Goal: Task Accomplishment & Management: Use online tool/utility

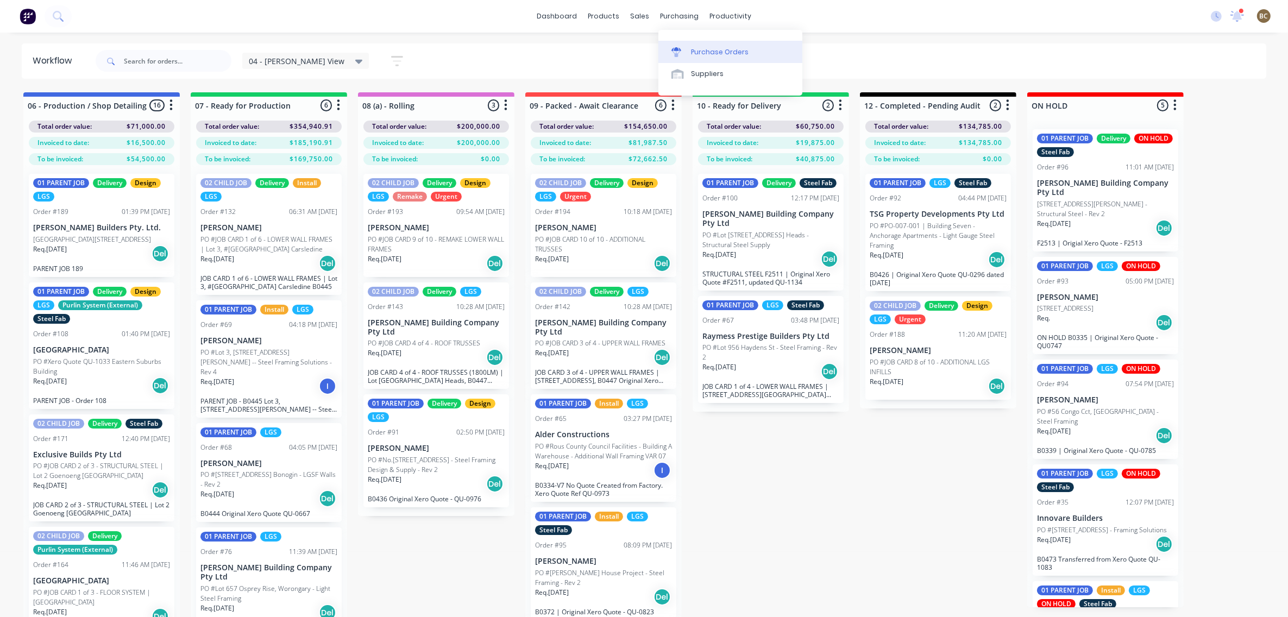
click at [676, 56] on link "Purchase Orders" at bounding box center [730, 52] width 144 height 22
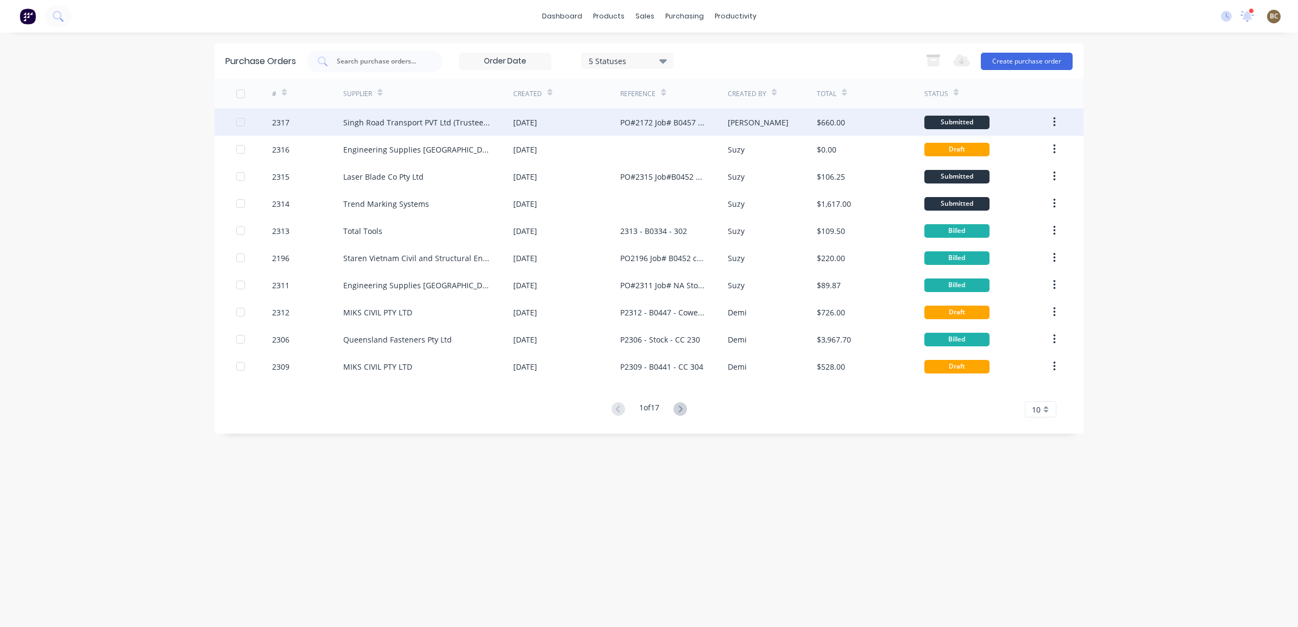
click at [664, 123] on div "PO#2172 Job# B0457 Belcorp CC#304" at bounding box center [662, 122] width 85 height 11
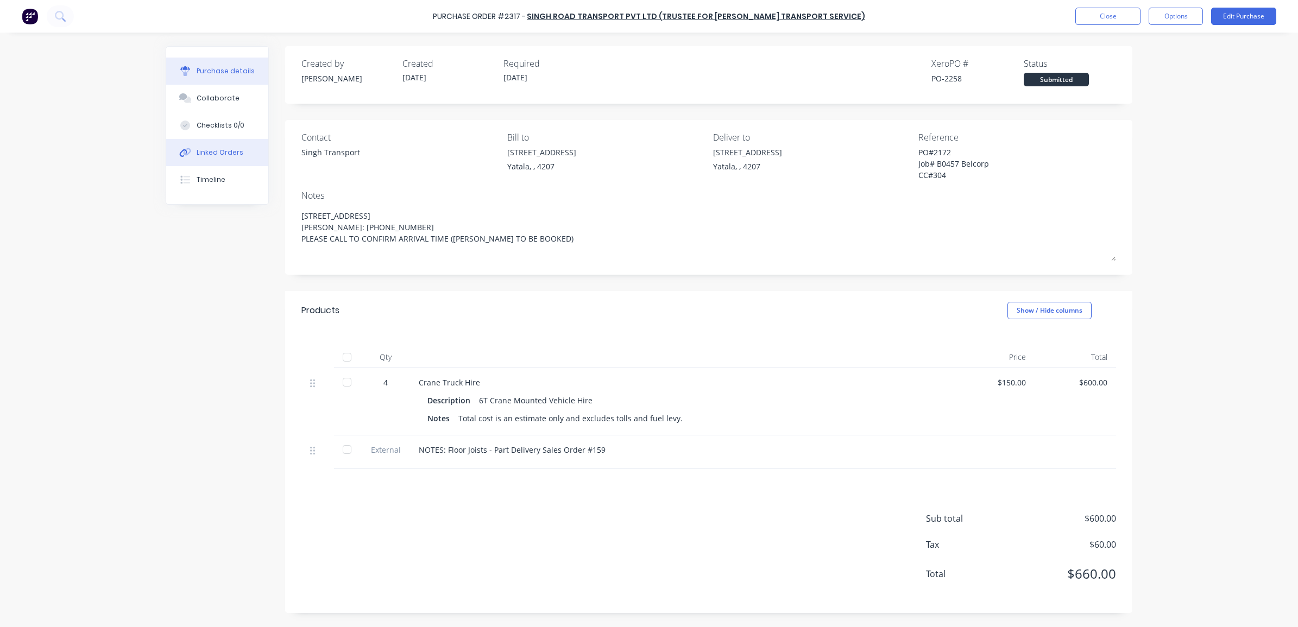
click at [242, 148] on button "Linked Orders" at bounding box center [217, 152] width 102 height 27
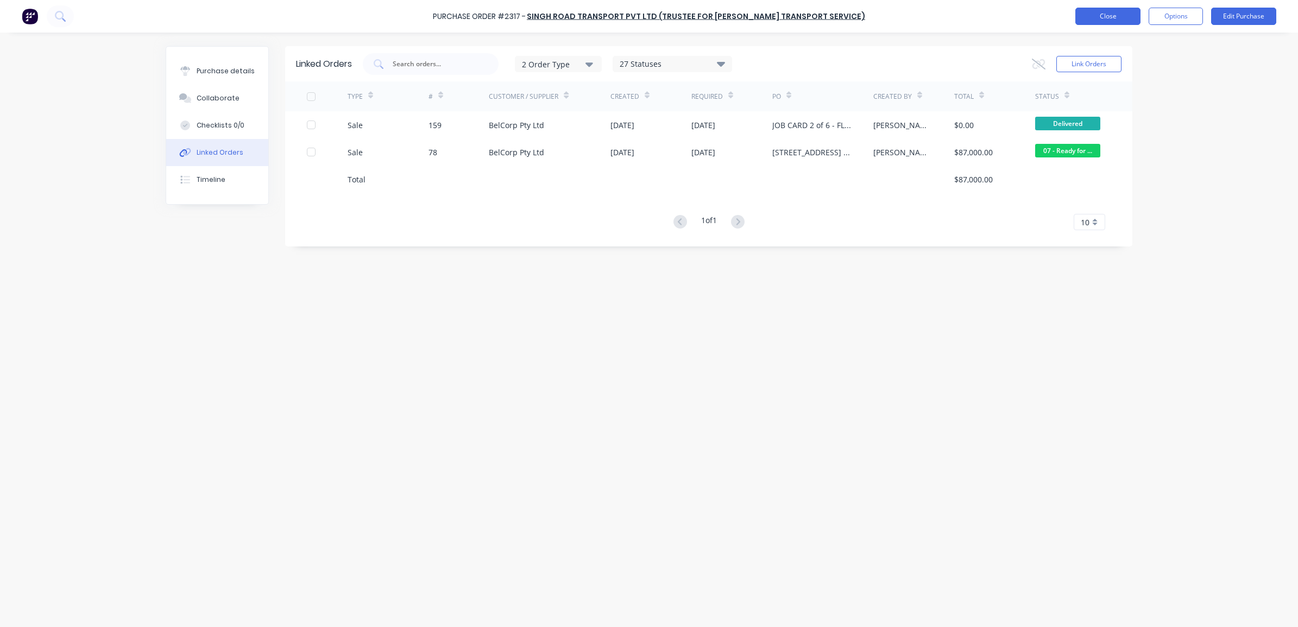
click at [1132, 15] on button "Close" at bounding box center [1107, 16] width 65 height 17
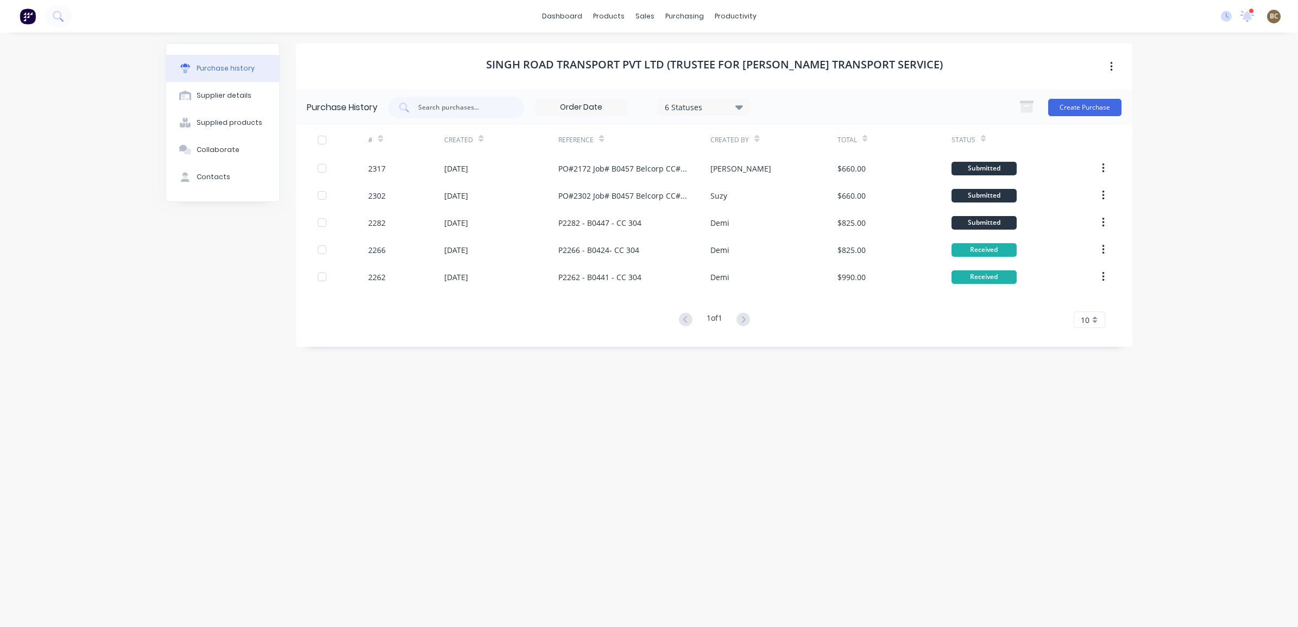
click at [1268, 14] on div "BC Blackline Structures [PERSON_NAME] [PERSON_NAME] Standard User (No Invoicing…" at bounding box center [1274, 17] width 14 height 14
click at [1274, 16] on span "BC" at bounding box center [1274, 16] width 9 height 10
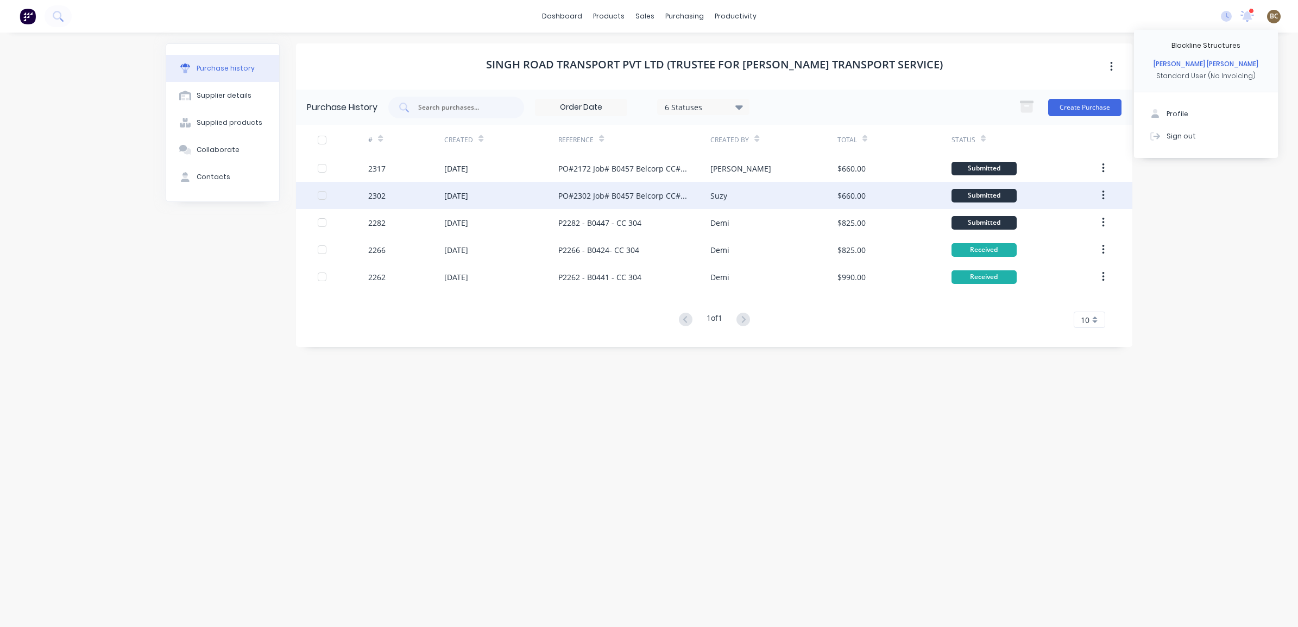
click at [631, 196] on div "PO#2302 Job# B0457 Belcorp CC#304" at bounding box center [623, 195] width 130 height 11
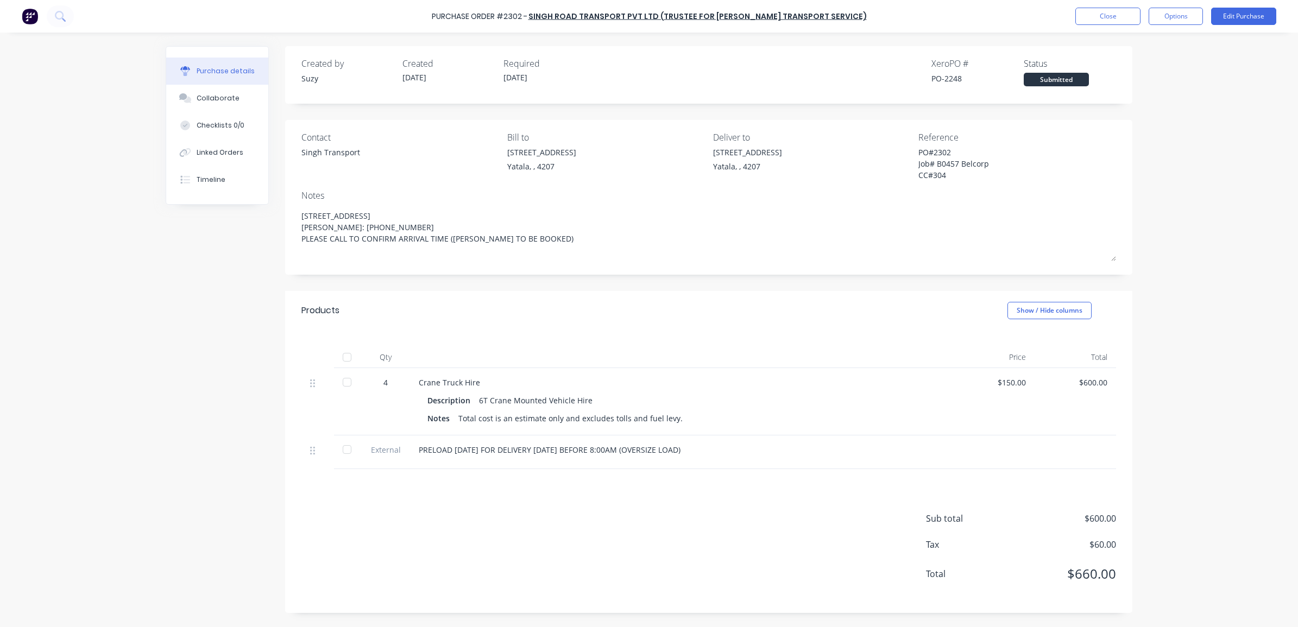
drag, startPoint x: 407, startPoint y: 240, endPoint x: 292, endPoint y: 204, distance: 120.6
click at [292, 204] on div "Contact Singh Transport Bill to [STREET_ADDRESS] Deliver to [STREET_ADDRESS] Re…" at bounding box center [708, 197] width 847 height 155
click at [1082, 12] on button "Close" at bounding box center [1107, 16] width 65 height 17
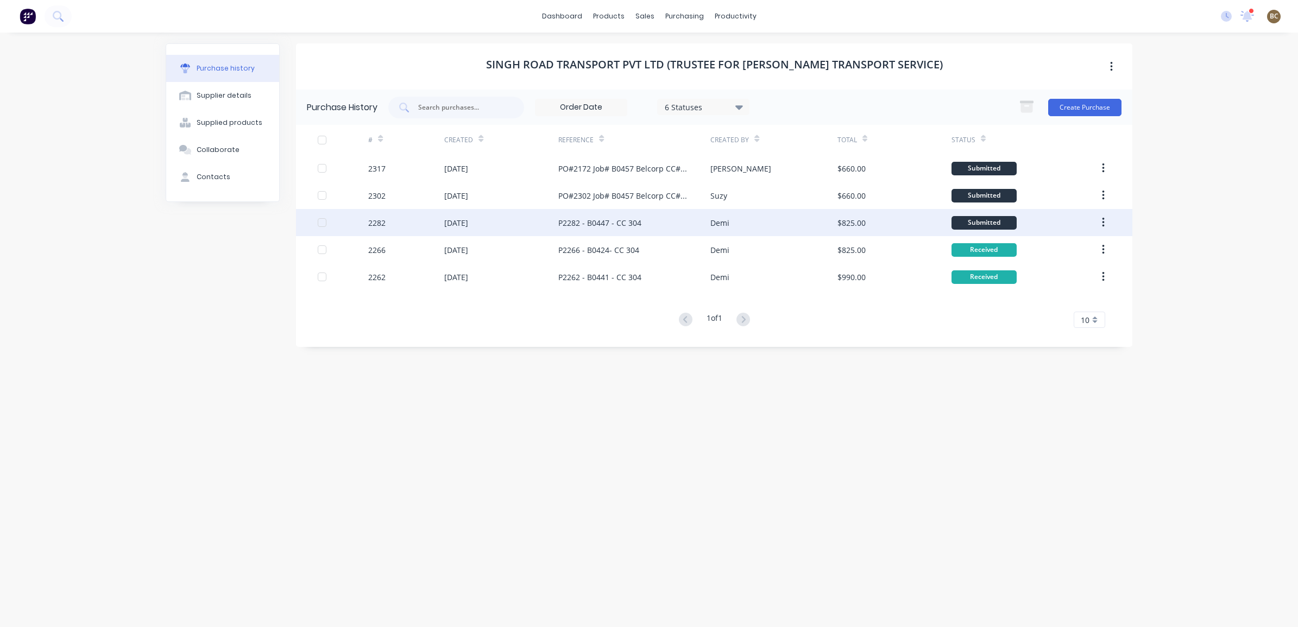
click at [560, 217] on div "P2282 - B0447 - CC 304" at bounding box center [599, 222] width 83 height 11
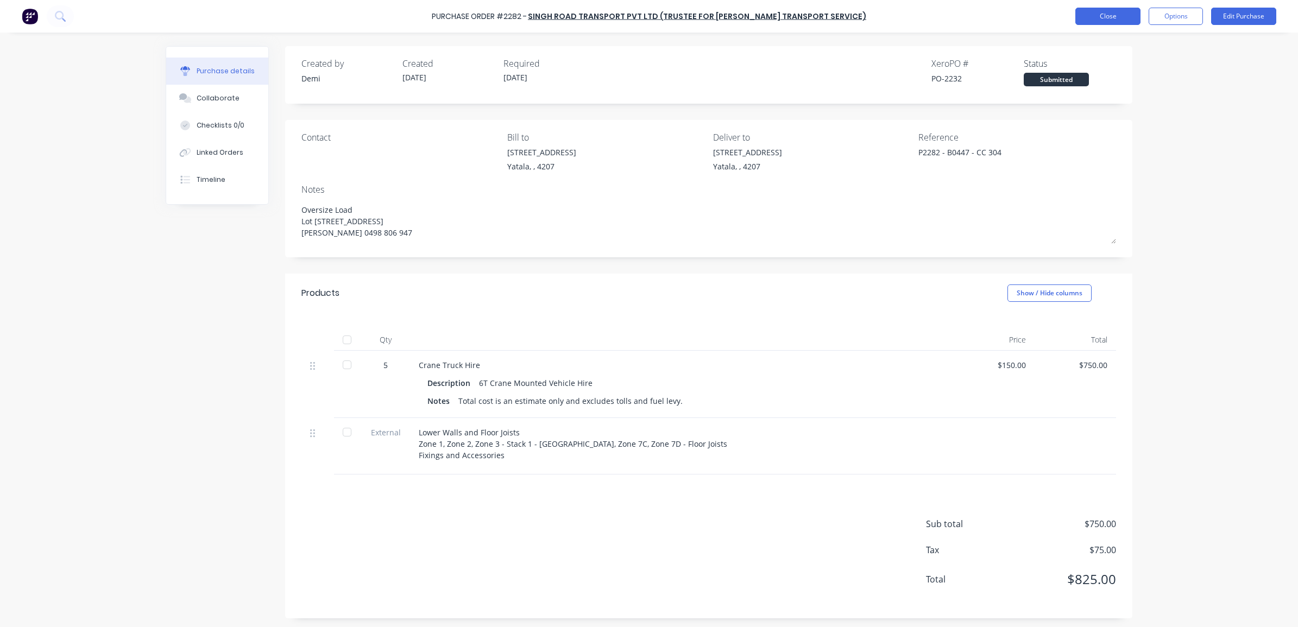
click at [1104, 17] on button "Close" at bounding box center [1107, 16] width 65 height 17
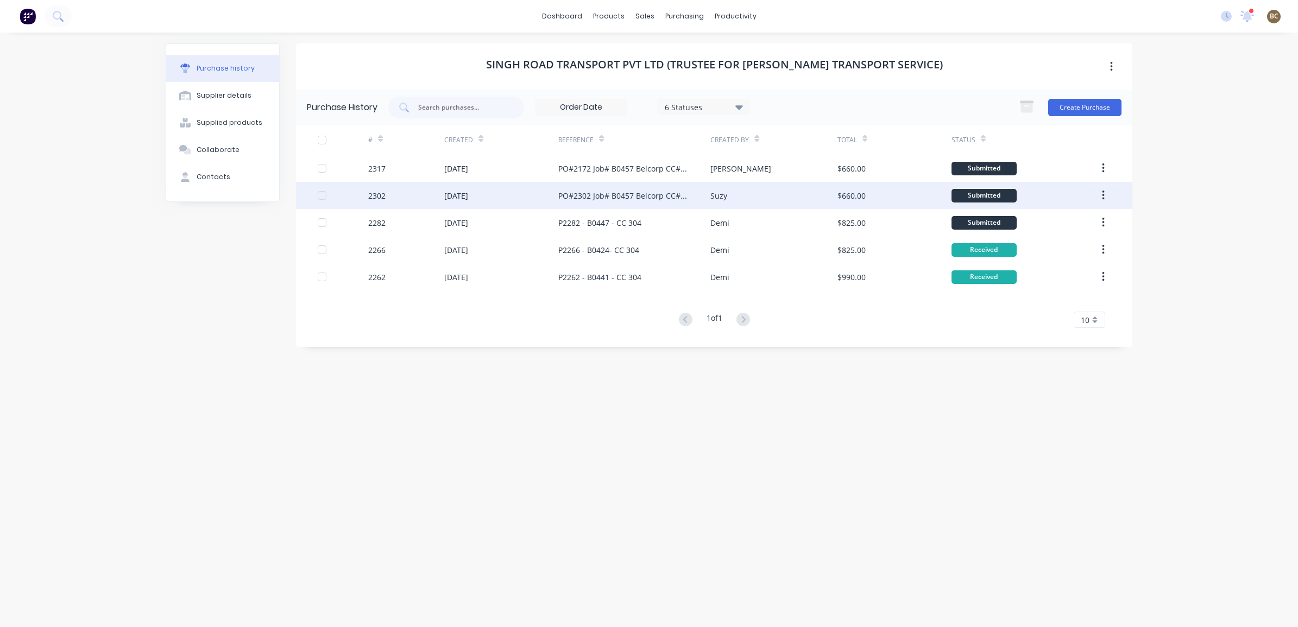
click at [610, 186] on div "PO#2302 Job# B0457 Belcorp CC#304" at bounding box center [634, 195] width 152 height 27
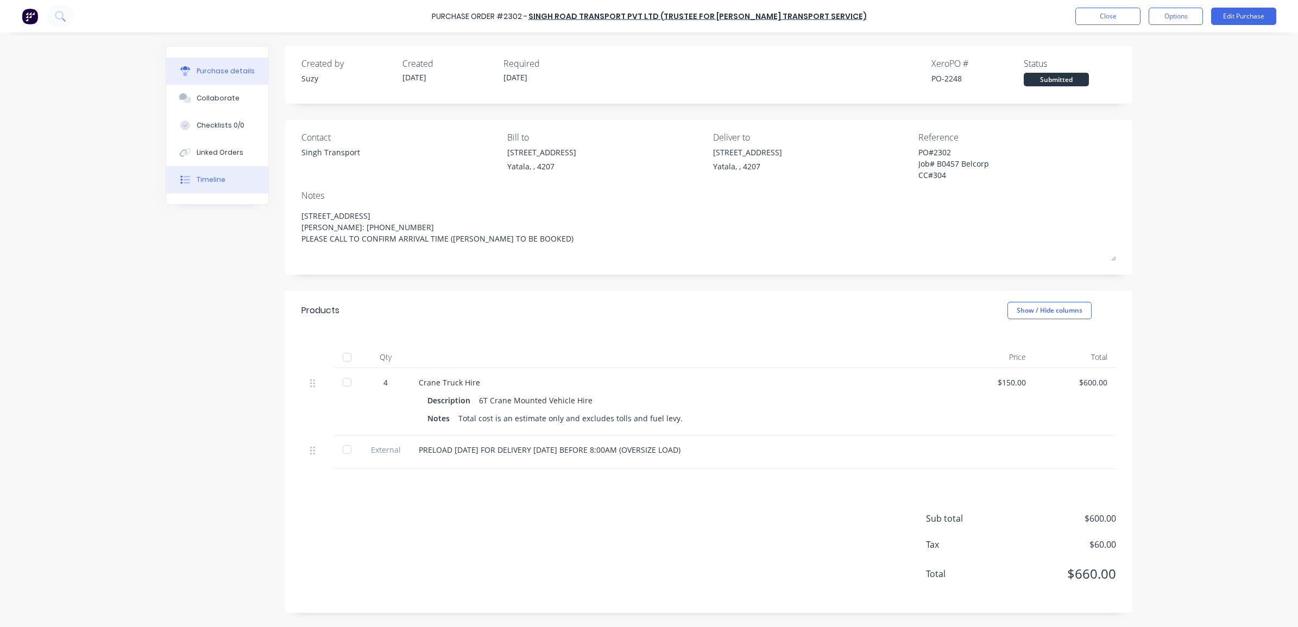
click at [223, 178] on div "Timeline" at bounding box center [211, 180] width 29 height 10
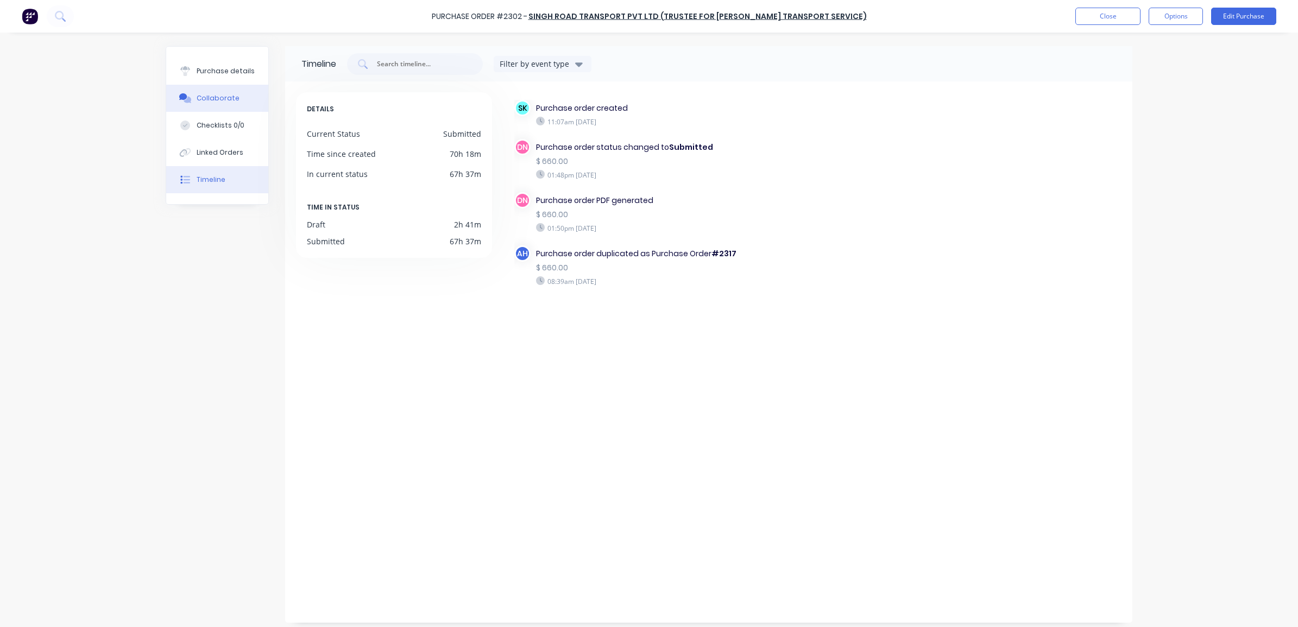
click at [234, 101] on button "Collaborate" at bounding box center [217, 98] width 102 height 27
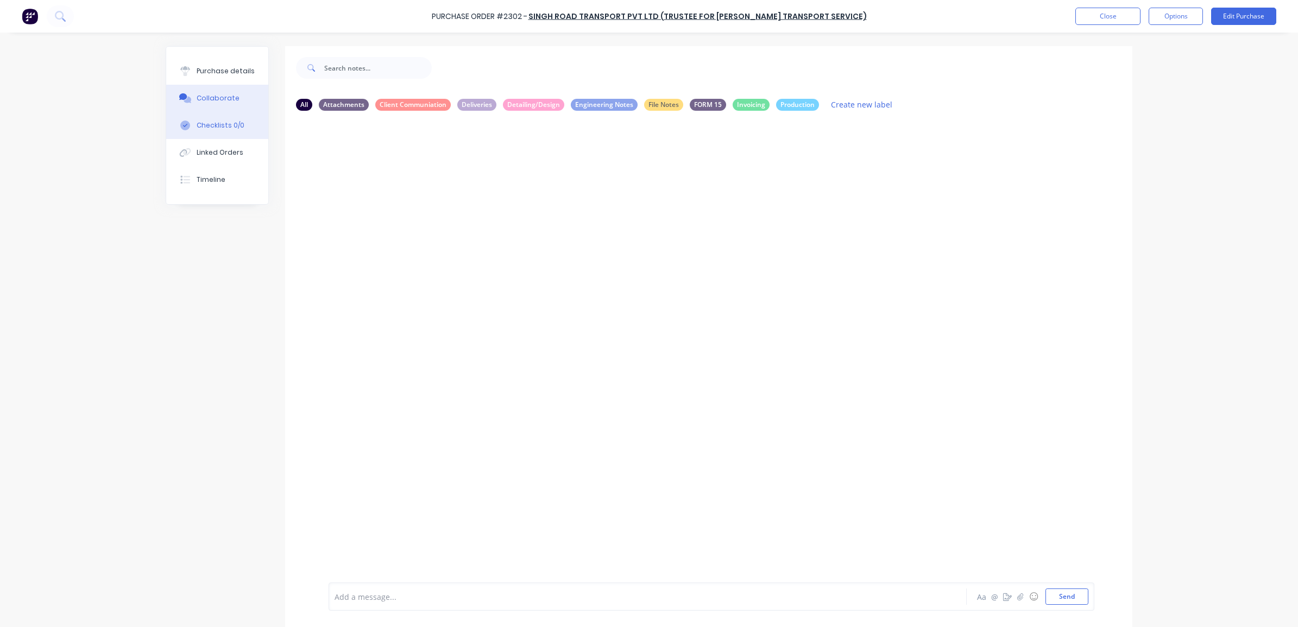
click at [232, 123] on div "Checklists 0/0" at bounding box center [221, 126] width 48 height 10
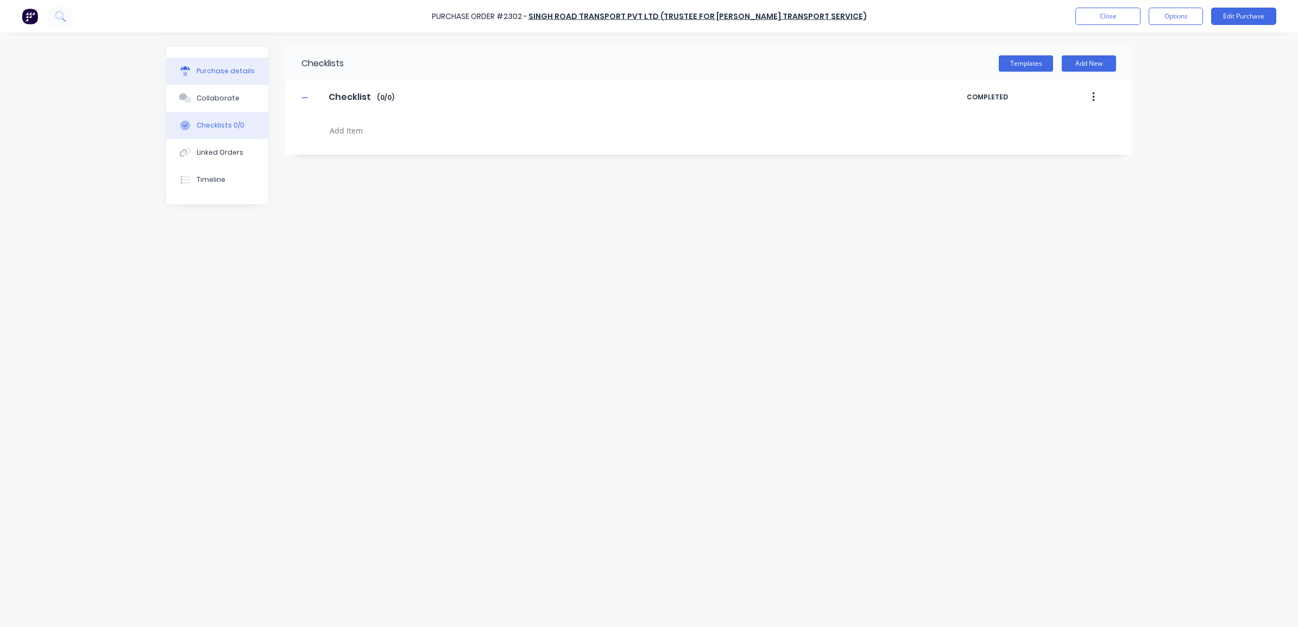
click at [234, 71] on div "Purchase details" at bounding box center [226, 71] width 58 height 10
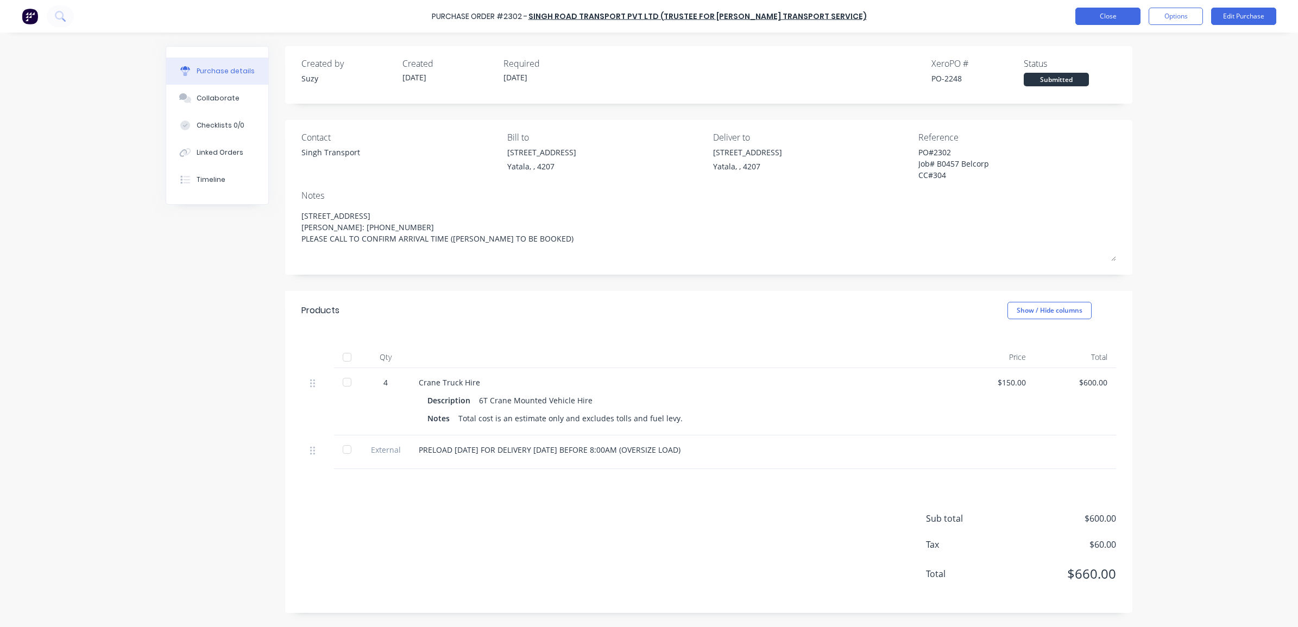
click at [1130, 17] on button "Close" at bounding box center [1107, 16] width 65 height 17
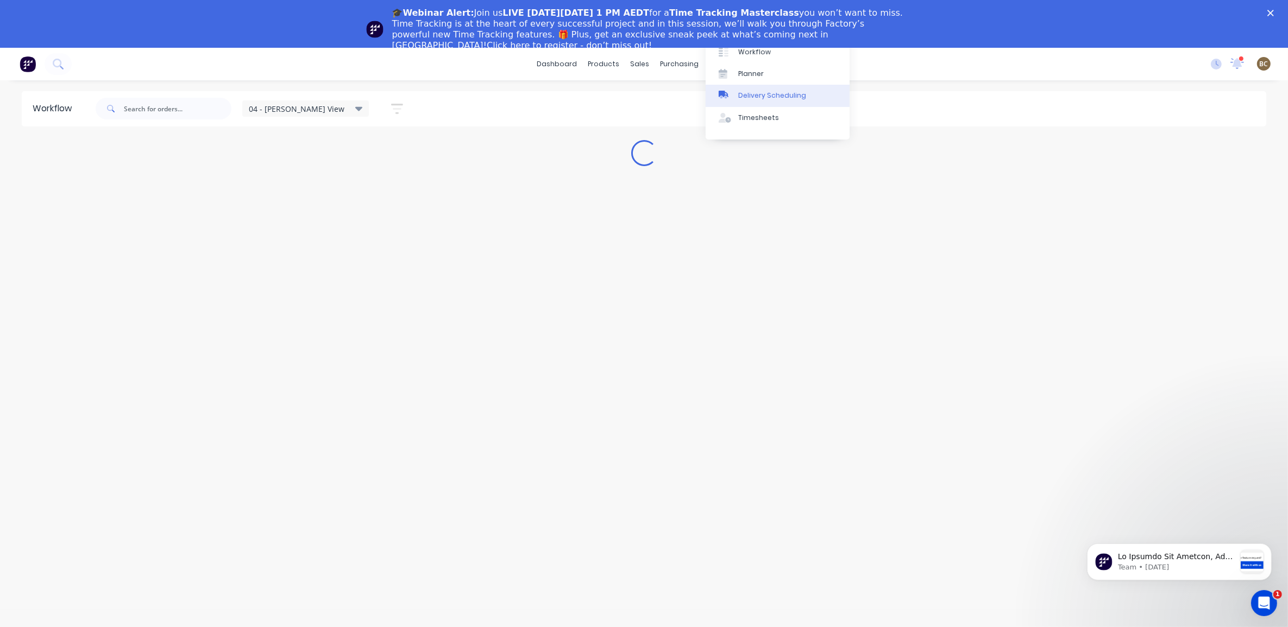
click at [758, 96] on div "Delivery Scheduling" at bounding box center [772, 96] width 68 height 10
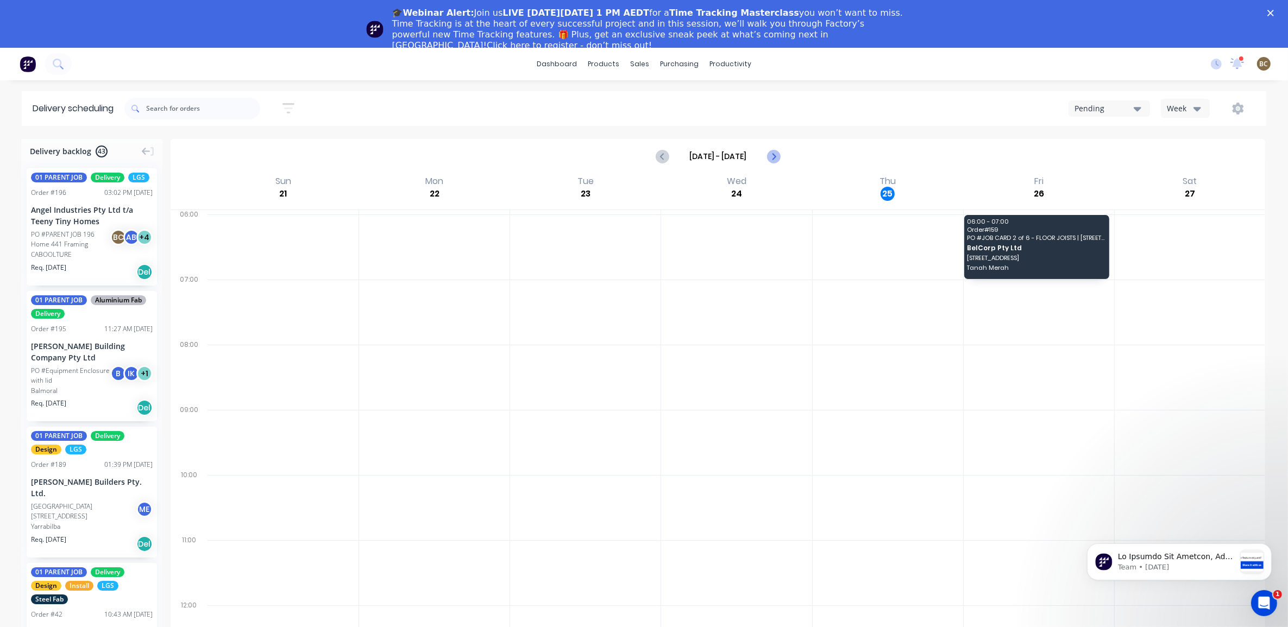
click at [771, 156] on icon "Next page" at bounding box center [772, 156] width 13 height 13
type input "Sep 28 - Oct 4"
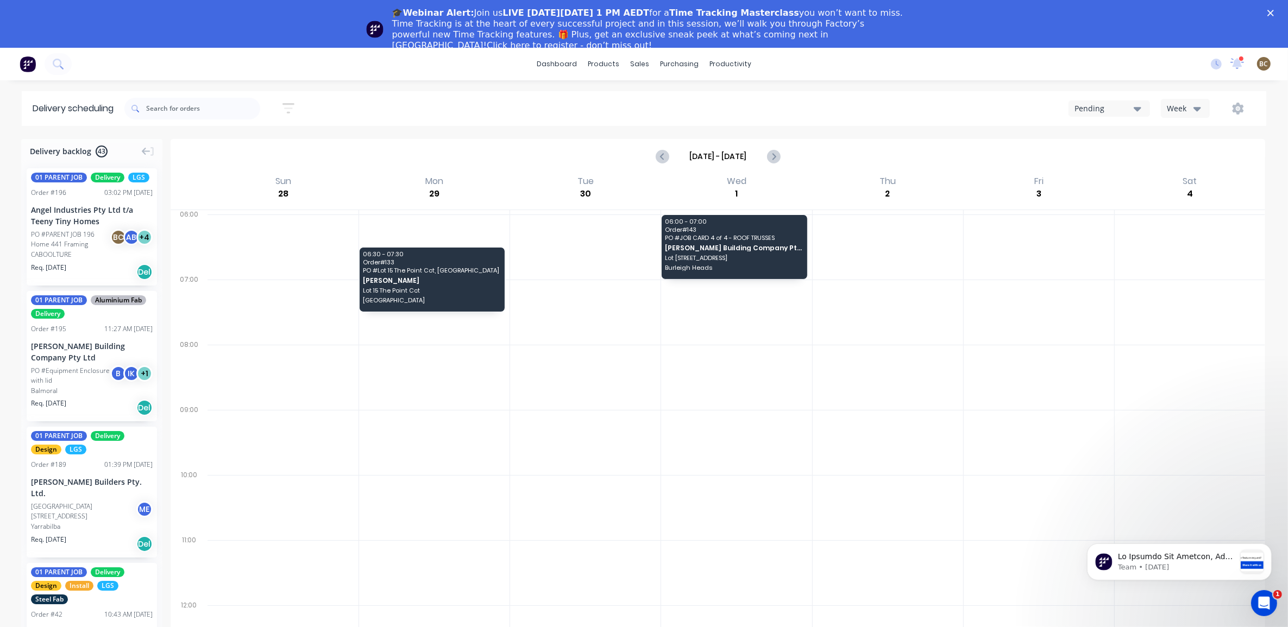
click at [1170, 108] on div "Week" at bounding box center [1183, 108] width 32 height 11
click at [1180, 159] on div "Vehicle" at bounding box center [1215, 160] width 108 height 22
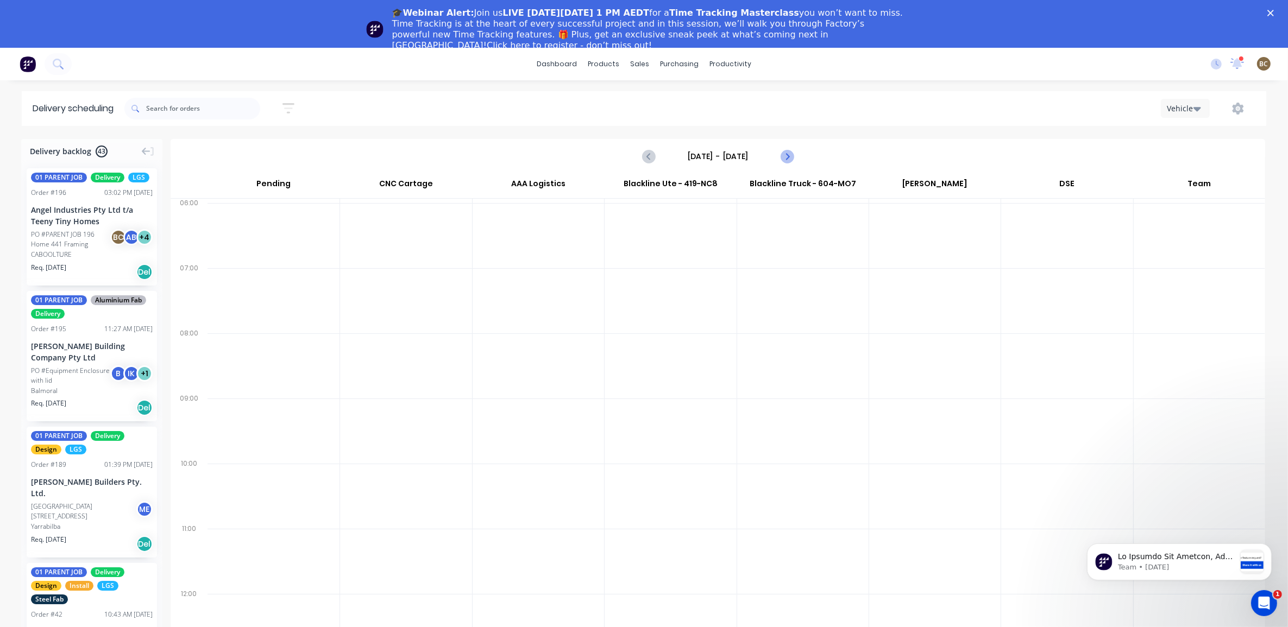
click at [789, 159] on icon "Next page" at bounding box center [786, 156] width 13 height 13
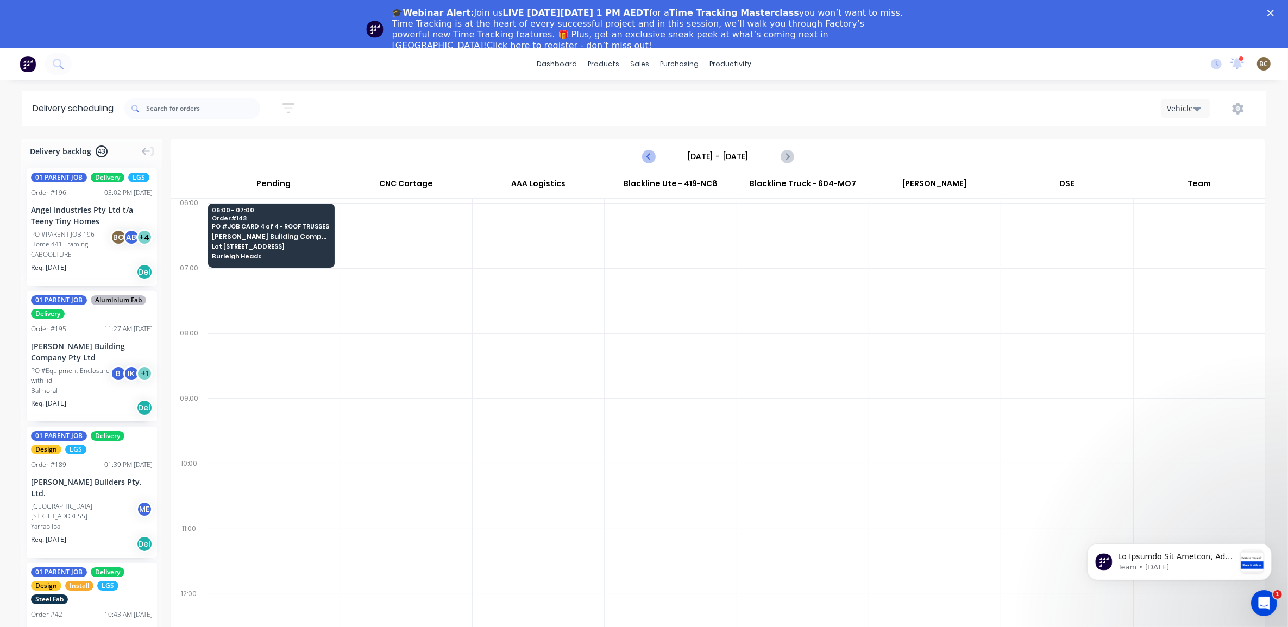
click at [644, 159] on icon "Previous page" at bounding box center [649, 156] width 13 height 13
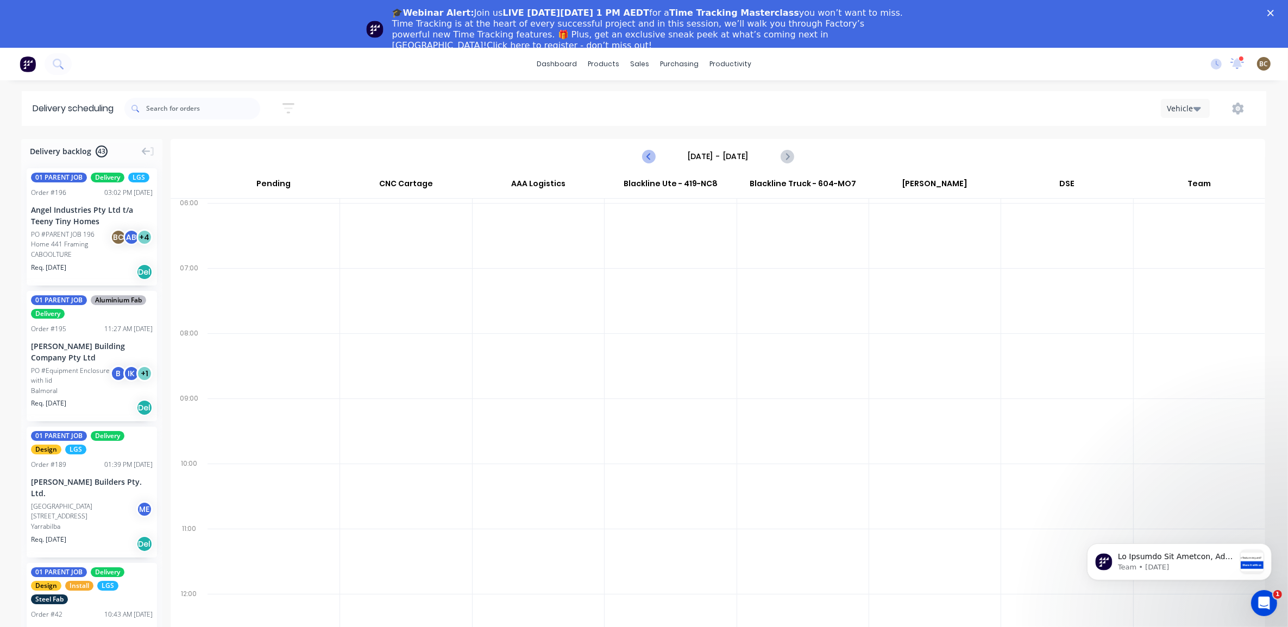
click at [644, 159] on icon "Previous page" at bounding box center [649, 156] width 13 height 13
click at [638, 162] on div "Monday - 29/09/25" at bounding box center [718, 157] width 1092 height 34
click at [644, 159] on icon "Previous page" at bounding box center [649, 156] width 13 height 13
click at [639, 158] on button "Previous page" at bounding box center [649, 157] width 22 height 22
click at [643, 155] on icon "Previous page" at bounding box center [649, 156] width 13 height 13
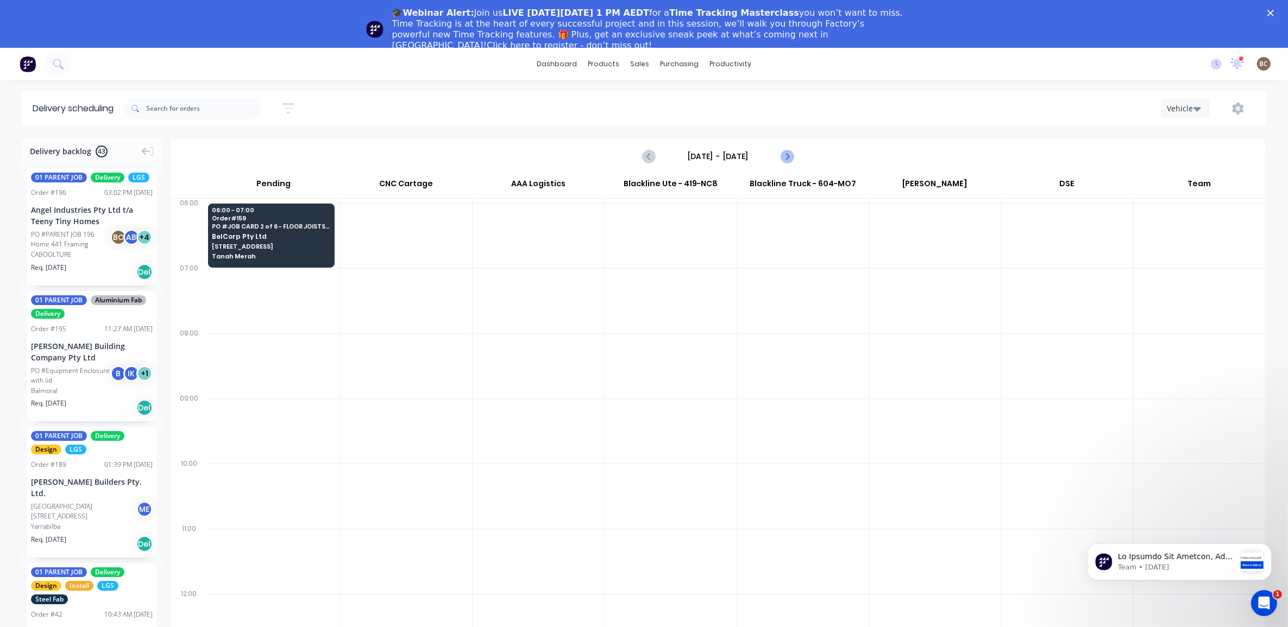
click at [790, 161] on icon "Next page" at bounding box center [786, 156] width 13 height 13
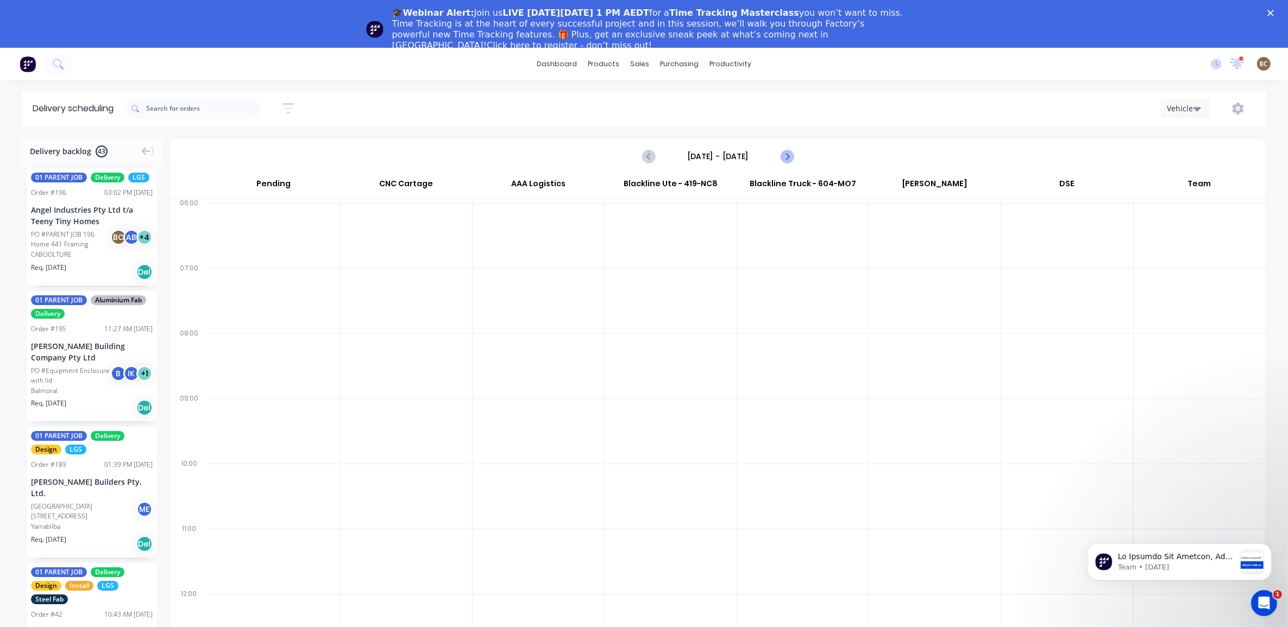
click at [790, 161] on icon "Next page" at bounding box center [786, 156] width 13 height 13
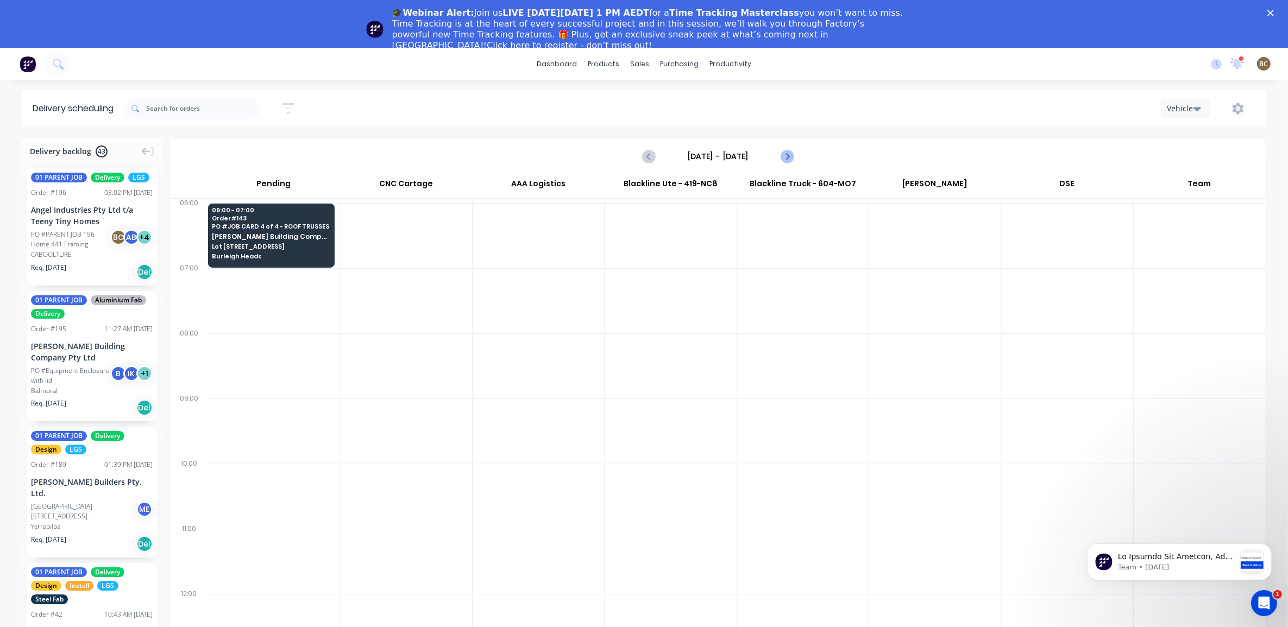
click at [790, 161] on icon "Next page" at bounding box center [786, 156] width 13 height 13
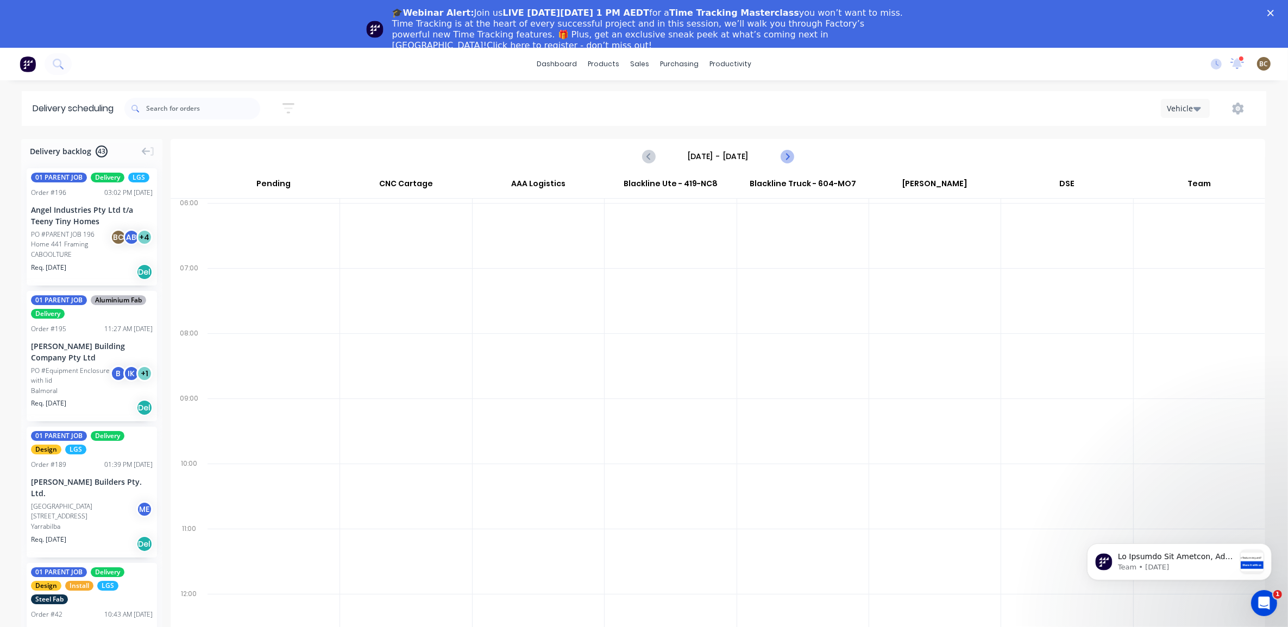
click at [790, 161] on icon "Next page" at bounding box center [786, 156] width 13 height 13
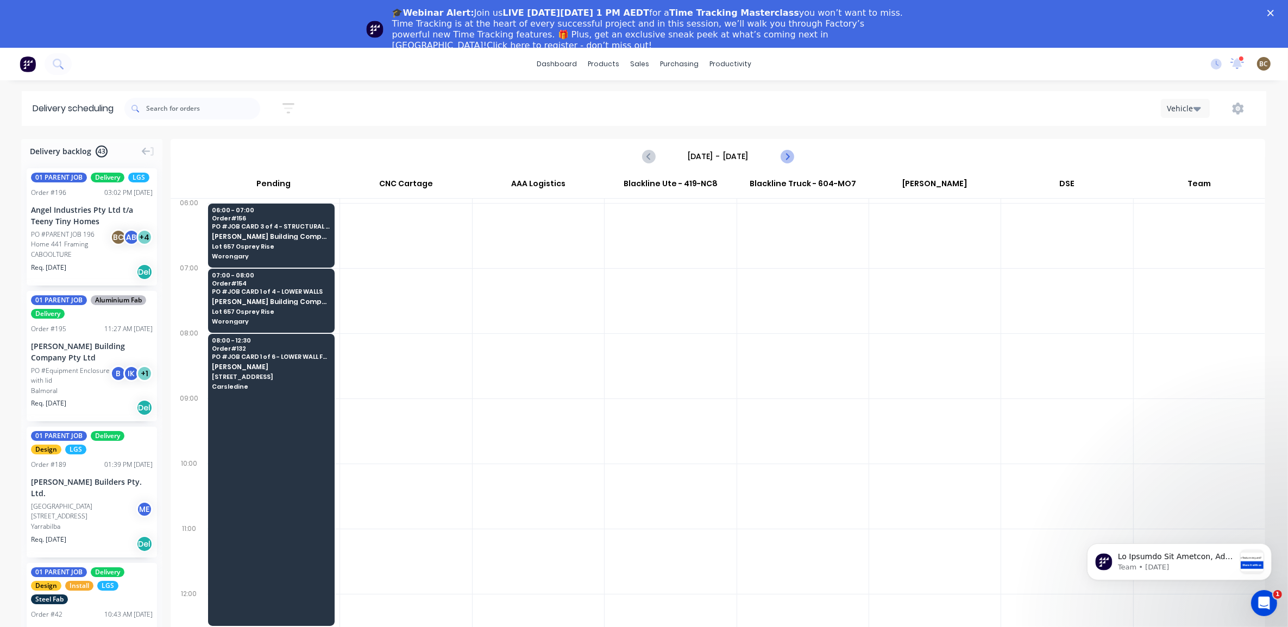
click at [790, 161] on icon "Next page" at bounding box center [786, 156] width 13 height 13
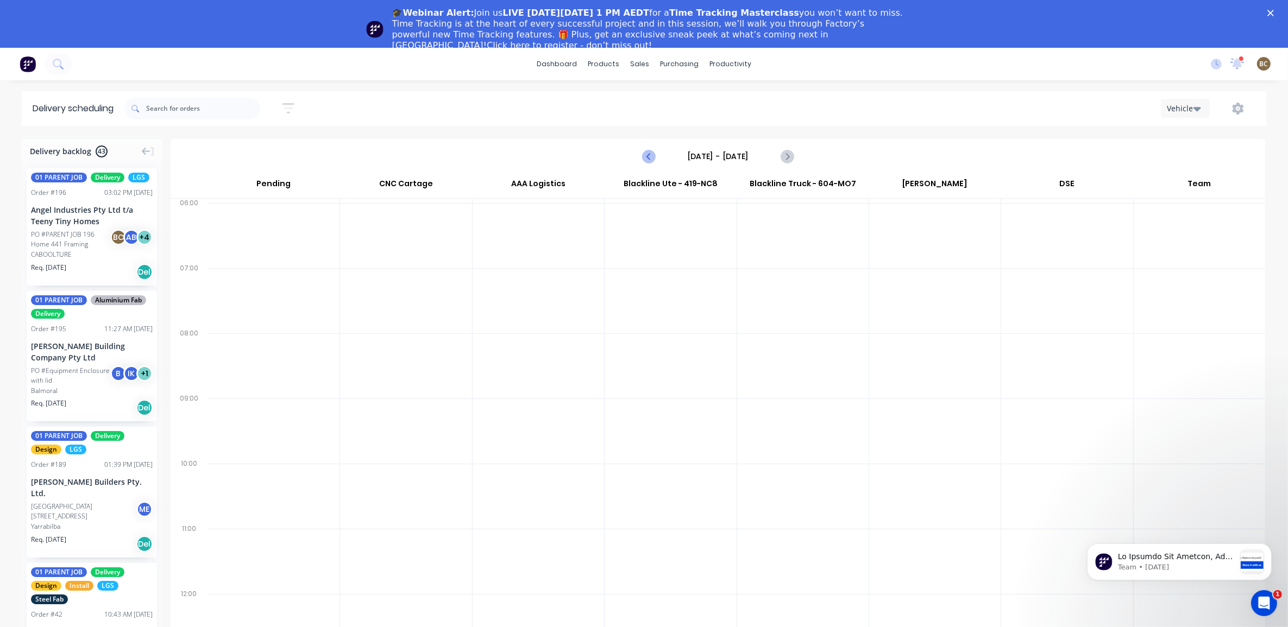
click at [639, 158] on button "Previous page" at bounding box center [649, 157] width 22 height 22
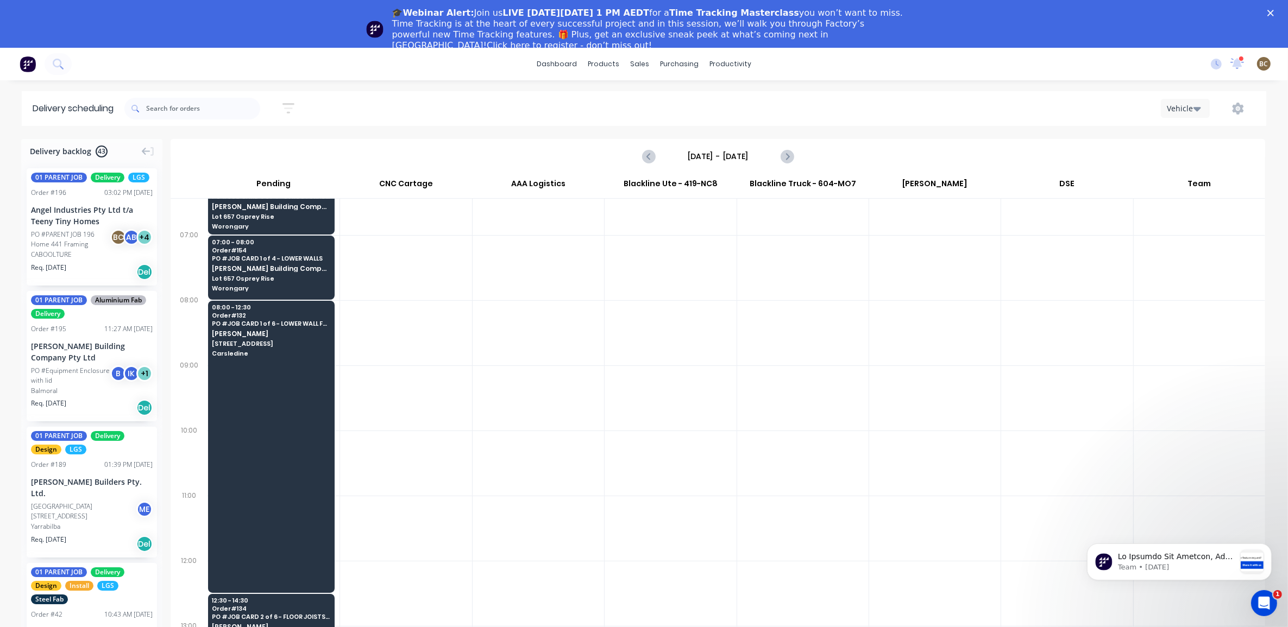
scroll to position [47, 0]
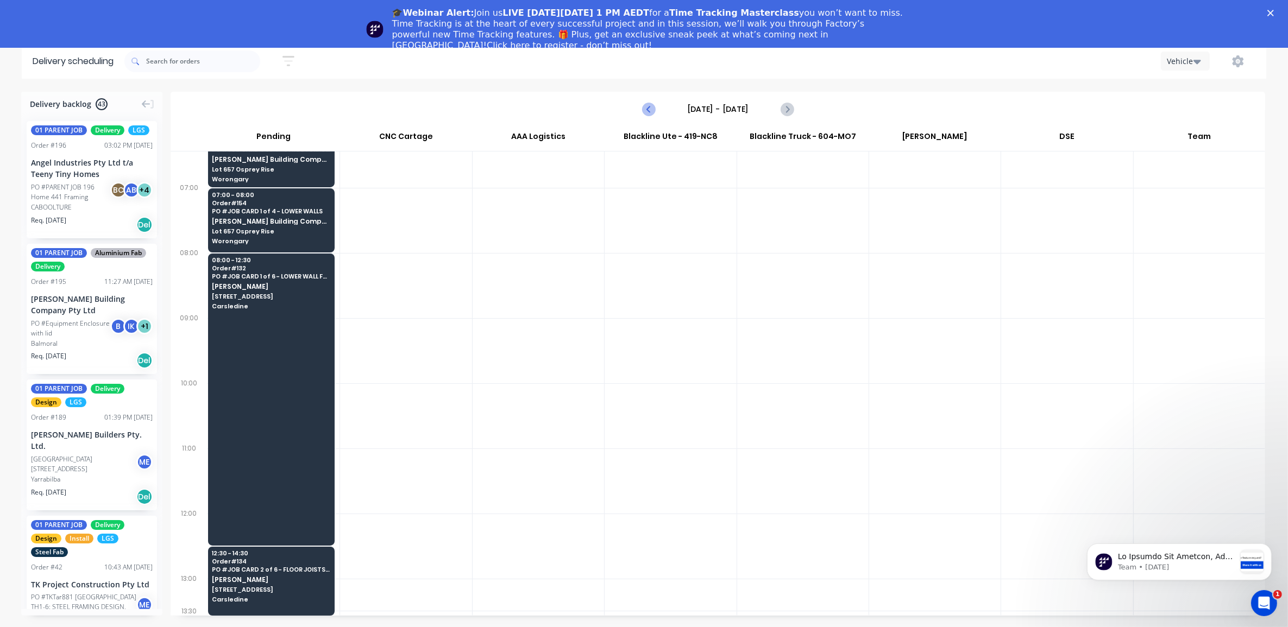
click at [657, 110] on button "Previous page" at bounding box center [649, 110] width 22 height 22
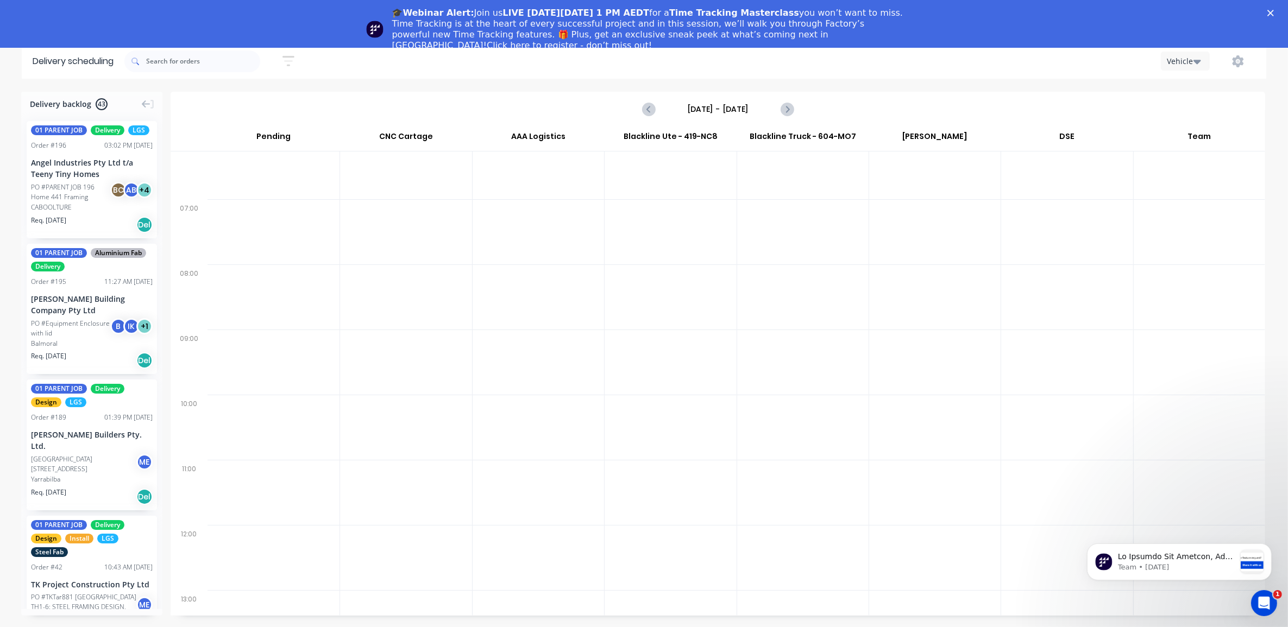
scroll to position [33, 0]
click at [650, 107] on icon "Previous page" at bounding box center [649, 109] width 5 height 9
click at [644, 115] on icon "Previous page" at bounding box center [649, 109] width 13 height 13
drag, startPoint x: 641, startPoint y: 104, endPoint x: 636, endPoint y: 142, distance: 38.3
click at [641, 104] on button "Previous page" at bounding box center [649, 110] width 22 height 22
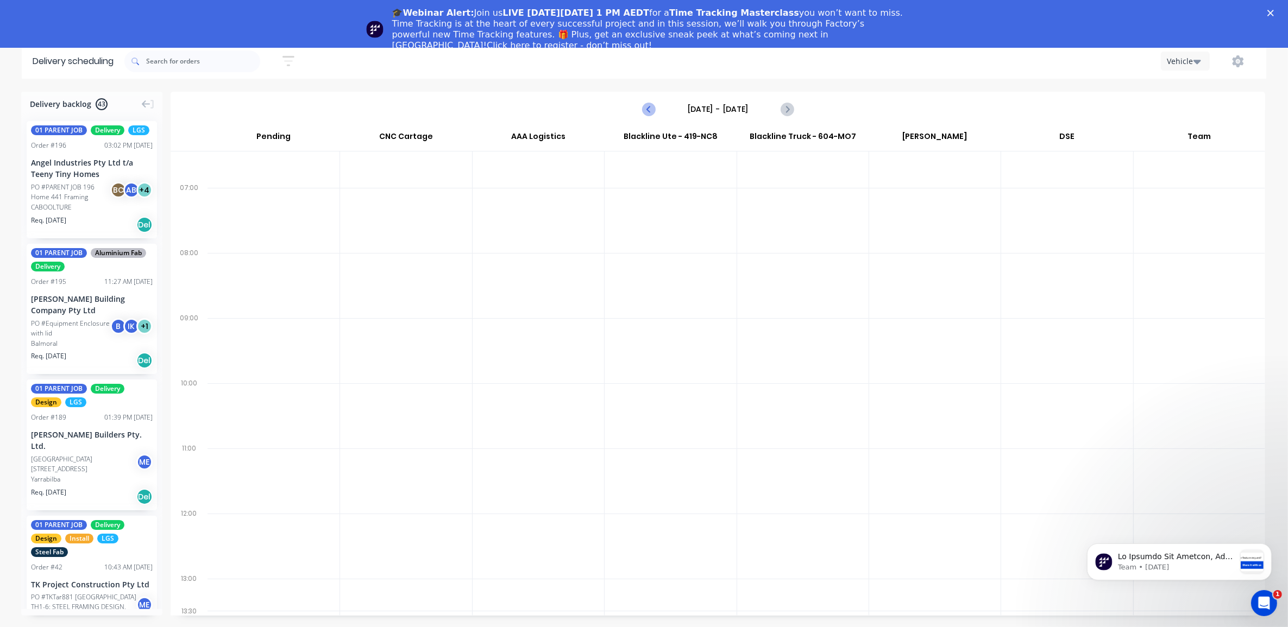
click at [652, 110] on icon "Previous page" at bounding box center [649, 109] width 13 height 13
click at [654, 112] on icon "Previous page" at bounding box center [649, 109] width 13 height 13
click at [652, 116] on button "Previous page" at bounding box center [649, 110] width 22 height 22
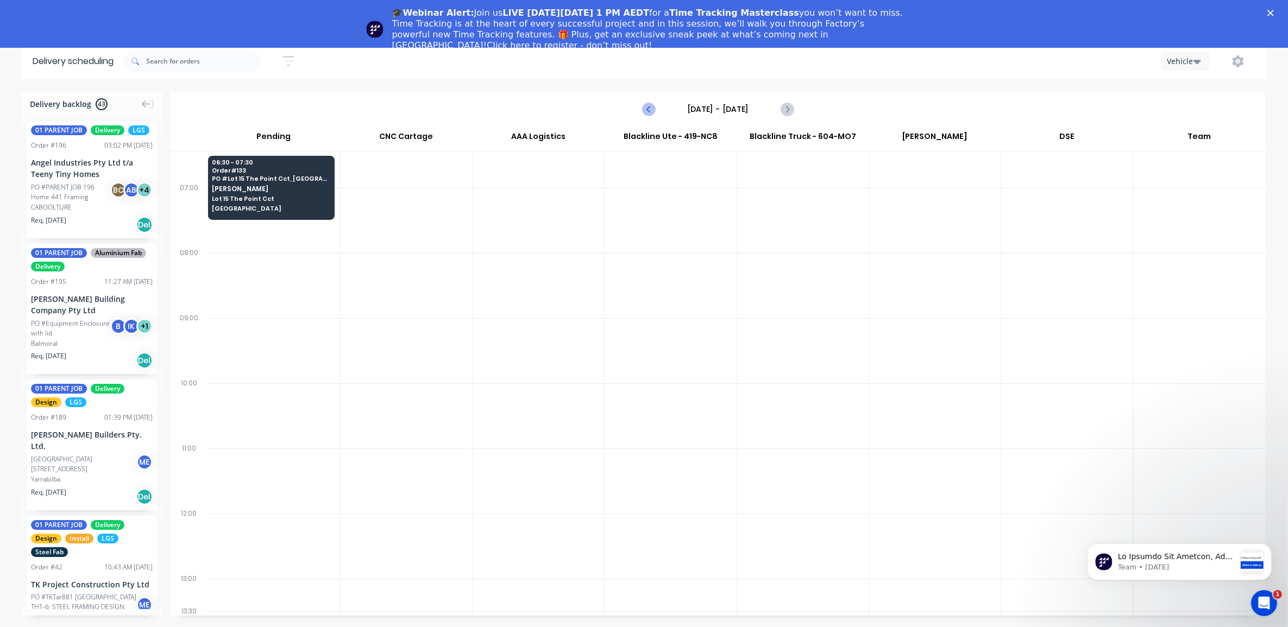
click at [647, 109] on icon "Previous page" at bounding box center [649, 109] width 5 height 9
click at [651, 106] on icon "Previous page" at bounding box center [649, 109] width 5 height 9
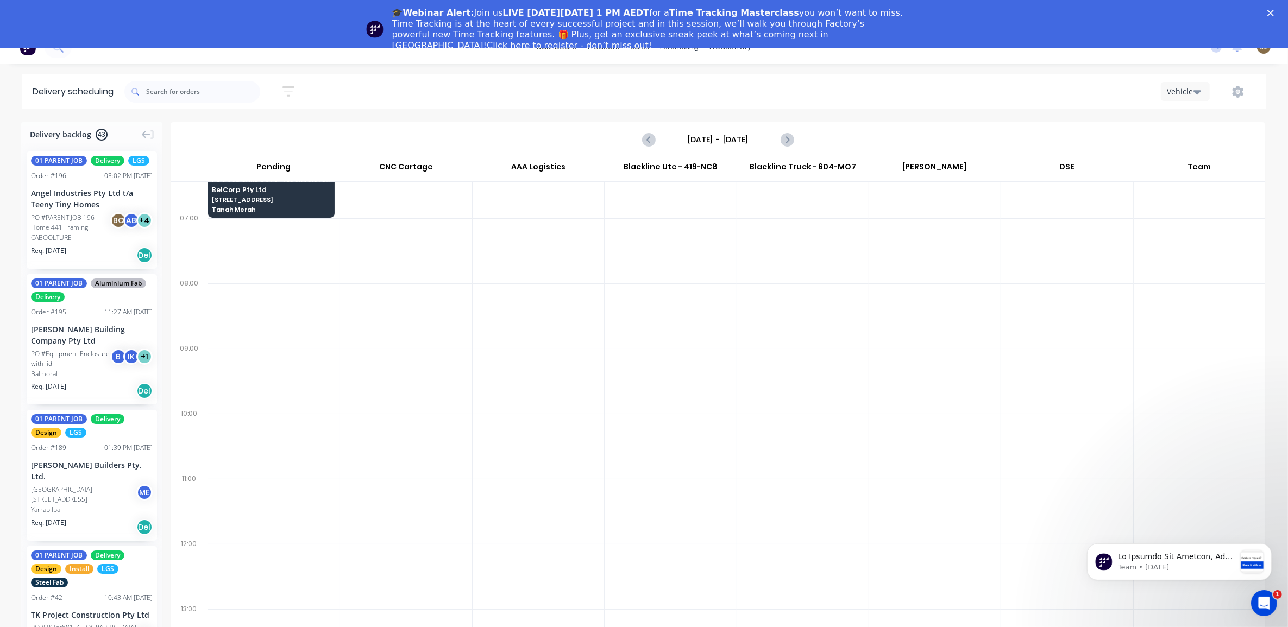
scroll to position [0, 0]
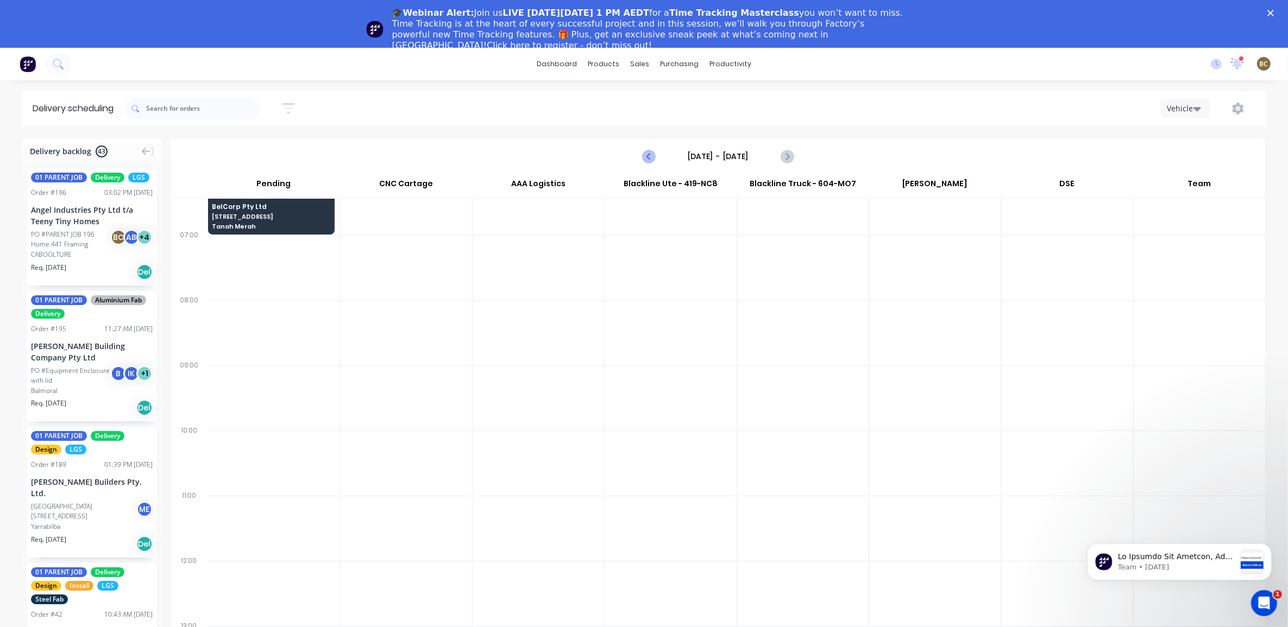
click at [644, 152] on icon "Previous page" at bounding box center [649, 156] width 13 height 13
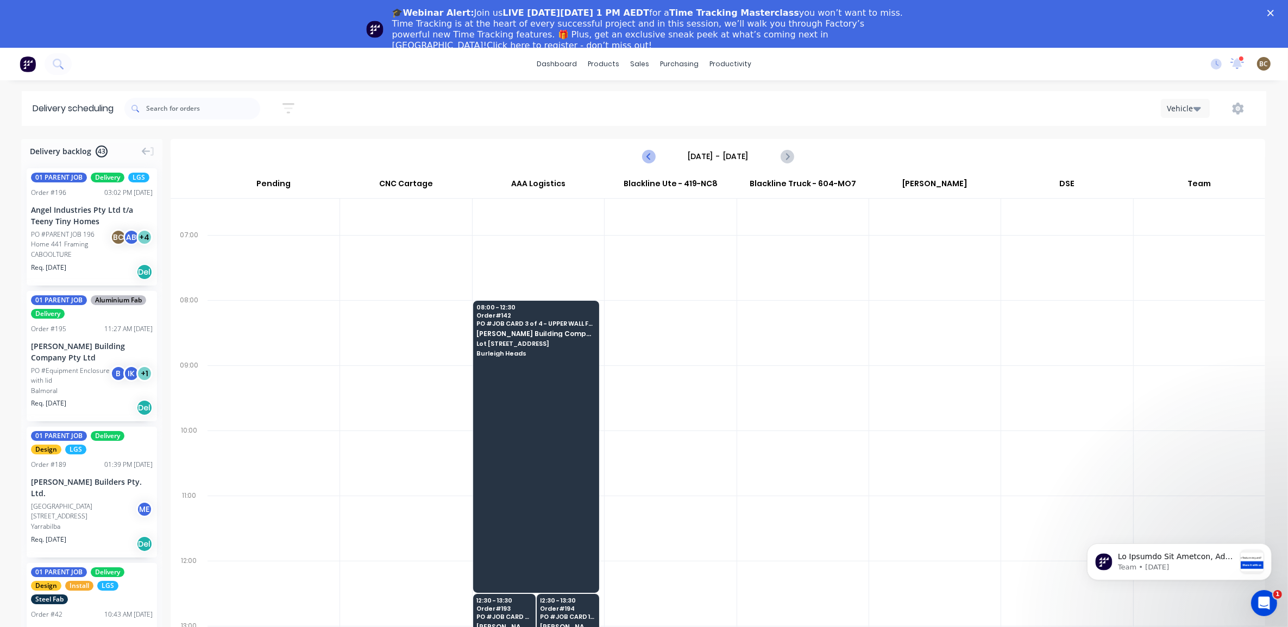
click at [644, 152] on icon "Previous page" at bounding box center [649, 156] width 13 height 13
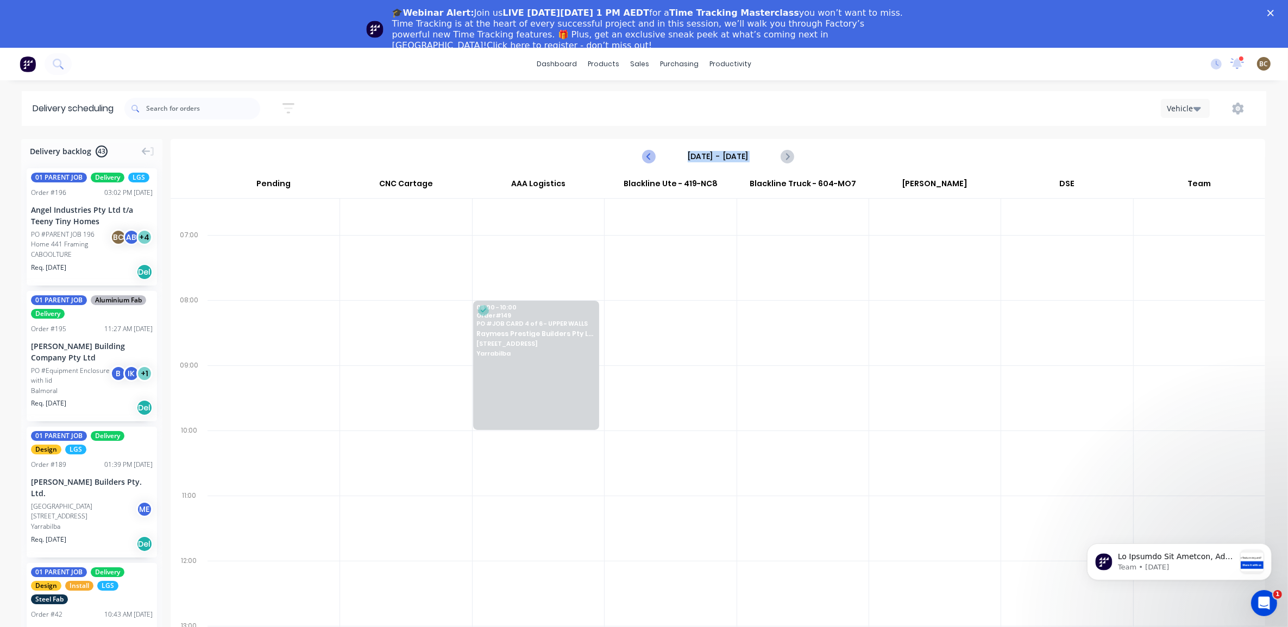
click at [644, 152] on icon "Previous page" at bounding box center [649, 156] width 13 height 13
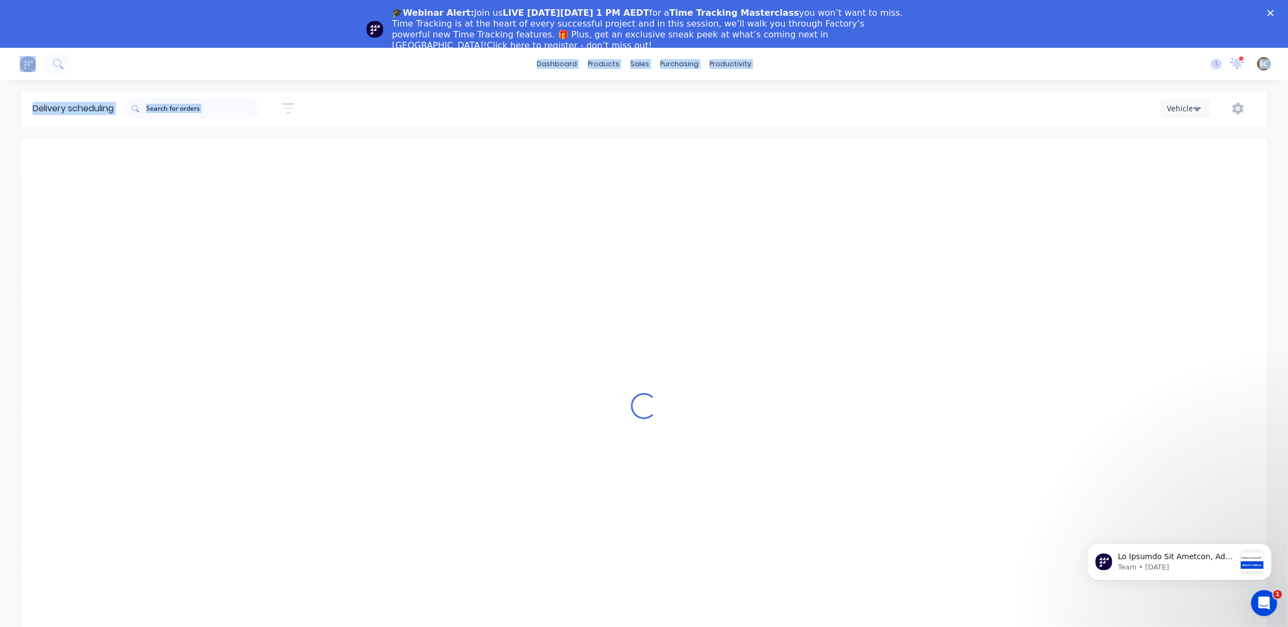
click at [644, 152] on div "Loading..." at bounding box center [644, 406] width 1244 height 535
click at [644, 152] on icon "Previous page" at bounding box center [649, 156] width 13 height 13
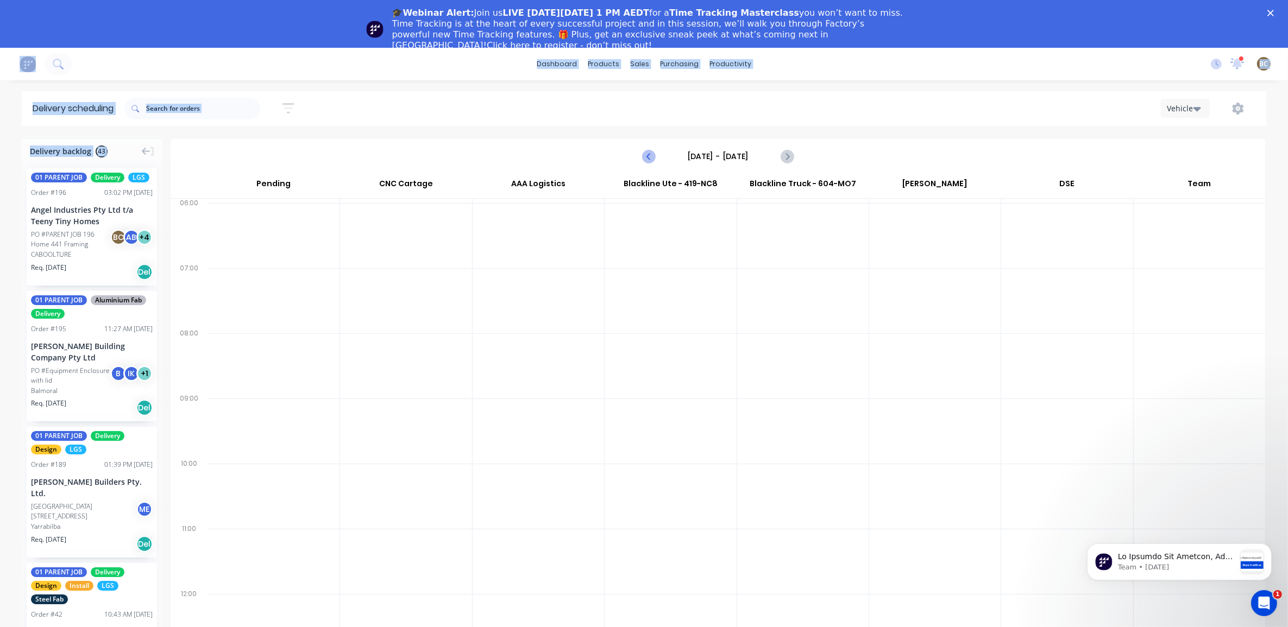
click at [644, 152] on icon "Previous page" at bounding box center [649, 156] width 13 height 13
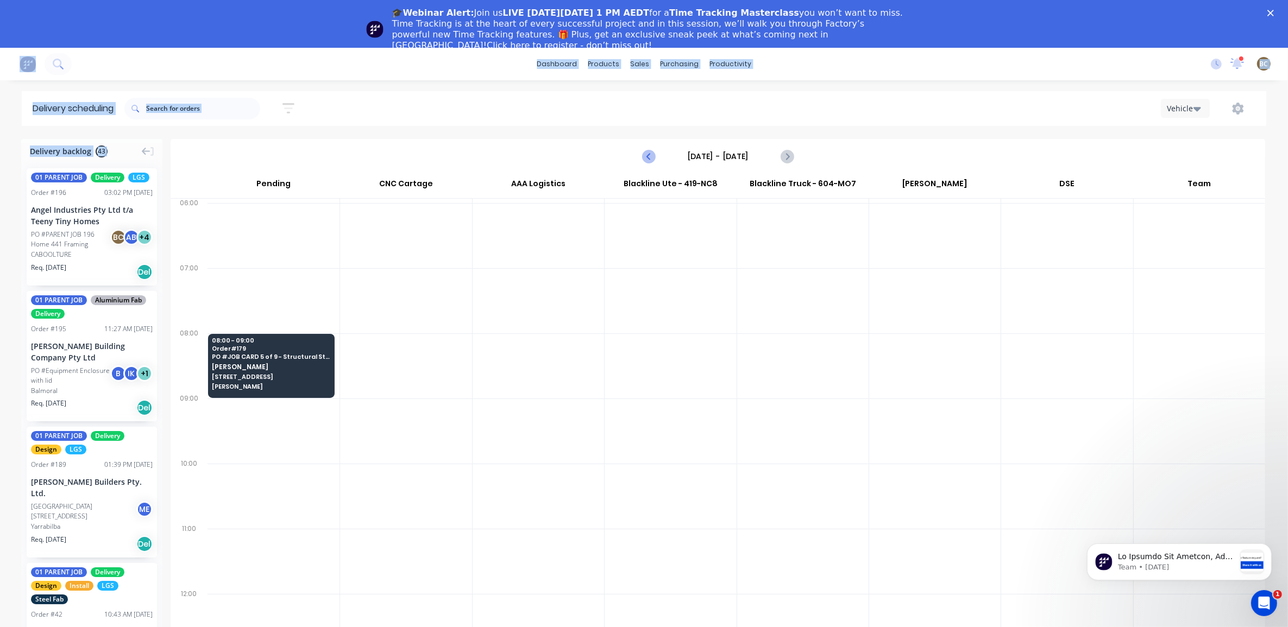
click at [644, 152] on icon "Previous page" at bounding box center [649, 156] width 13 height 13
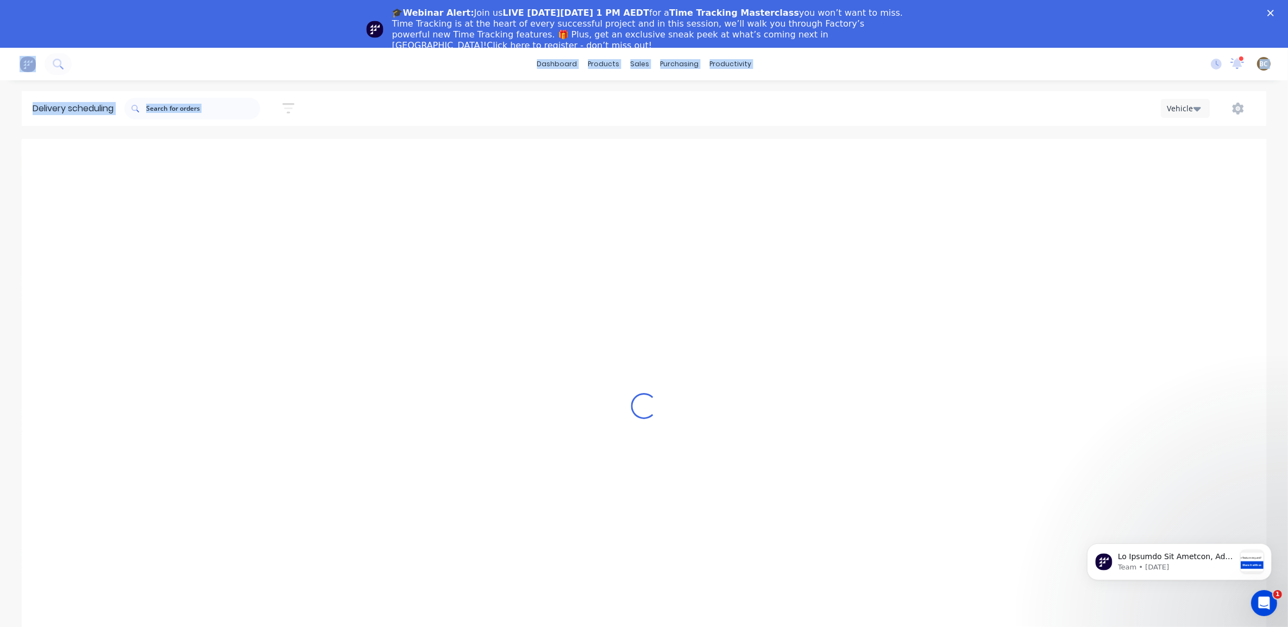
click at [644, 152] on icon "Previous page" at bounding box center [649, 156] width 13 height 13
click at [644, 152] on div "Loading..." at bounding box center [644, 406] width 1244 height 535
click at [644, 152] on icon "Previous page" at bounding box center [649, 156] width 13 height 13
click at [644, 152] on div "Loading..." at bounding box center [644, 406] width 1244 height 535
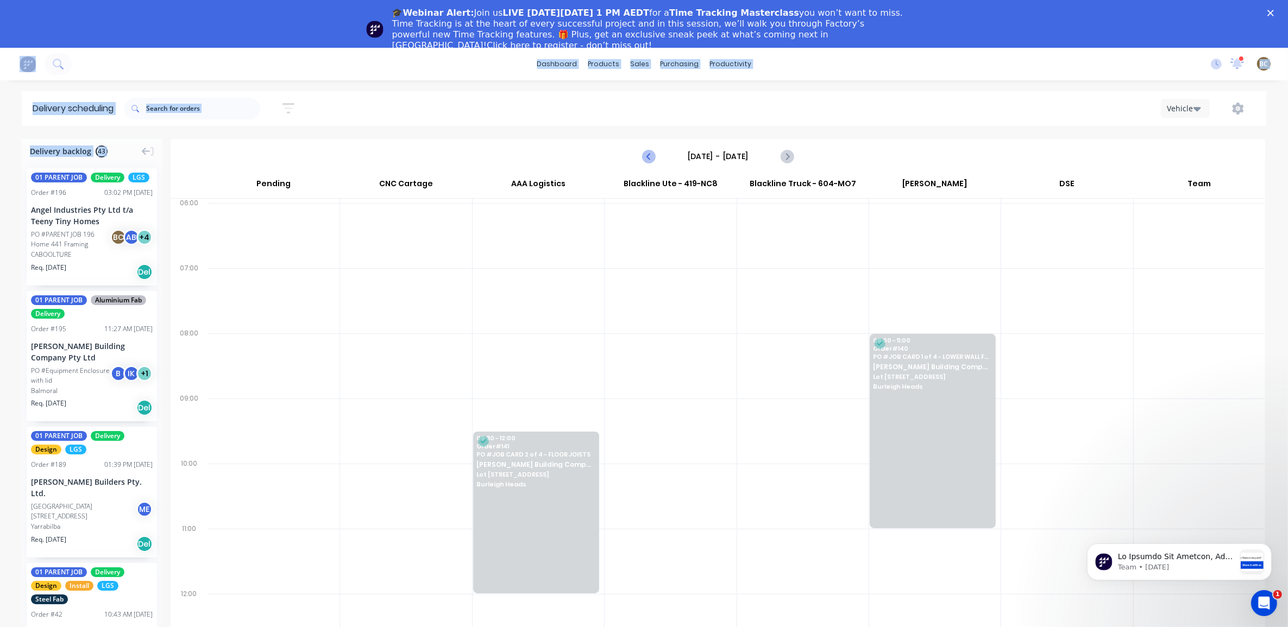
click at [647, 153] on icon "Previous page" at bounding box center [649, 156] width 13 height 13
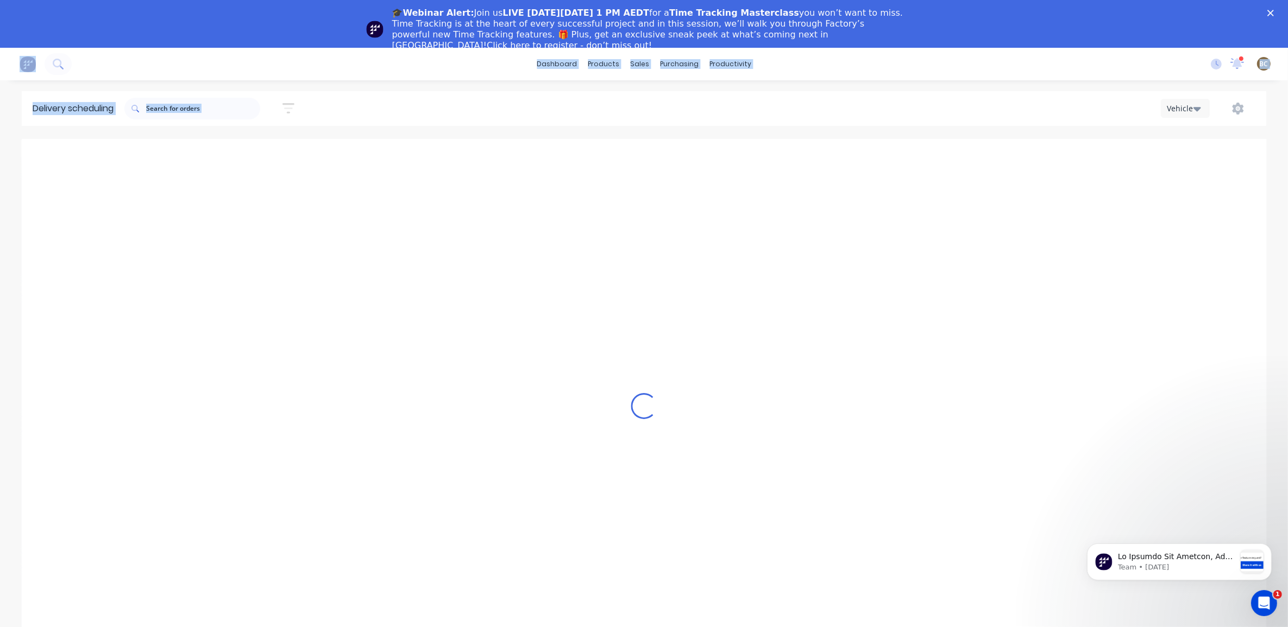
click at [647, 153] on div "Loading..." at bounding box center [644, 406] width 1244 height 535
click at [647, 153] on icon "Previous page" at bounding box center [649, 156] width 13 height 13
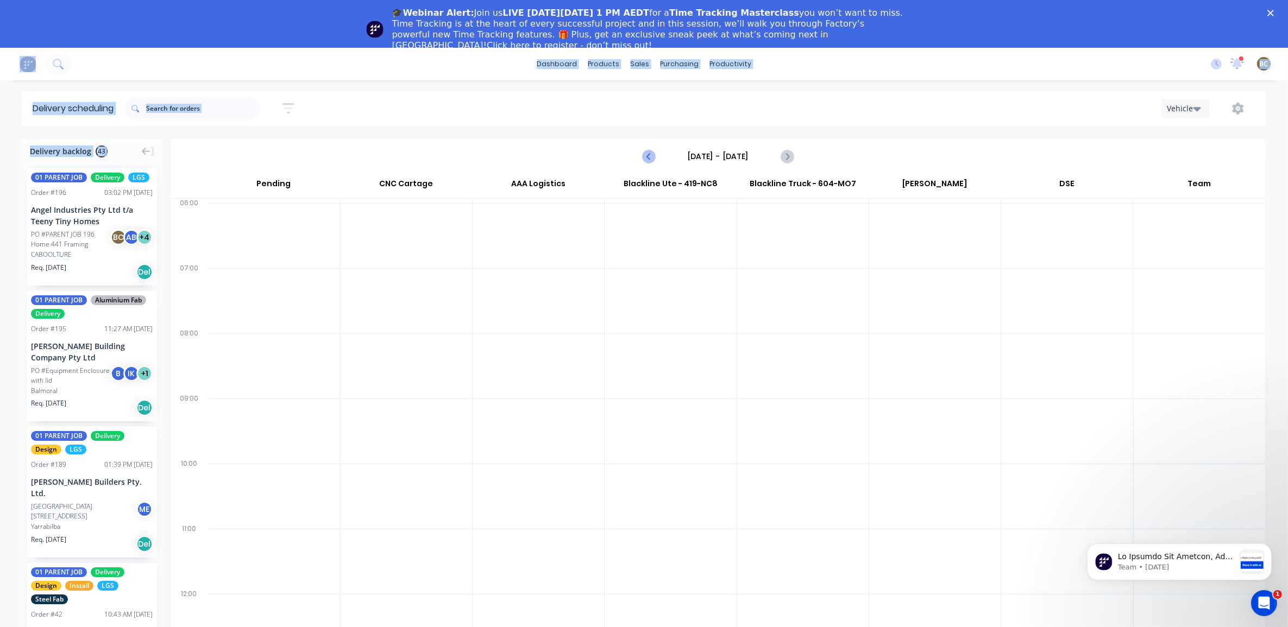
click at [647, 153] on icon "Previous page" at bounding box center [649, 156] width 13 height 13
click at [644, 155] on icon "Previous page" at bounding box center [649, 156] width 13 height 13
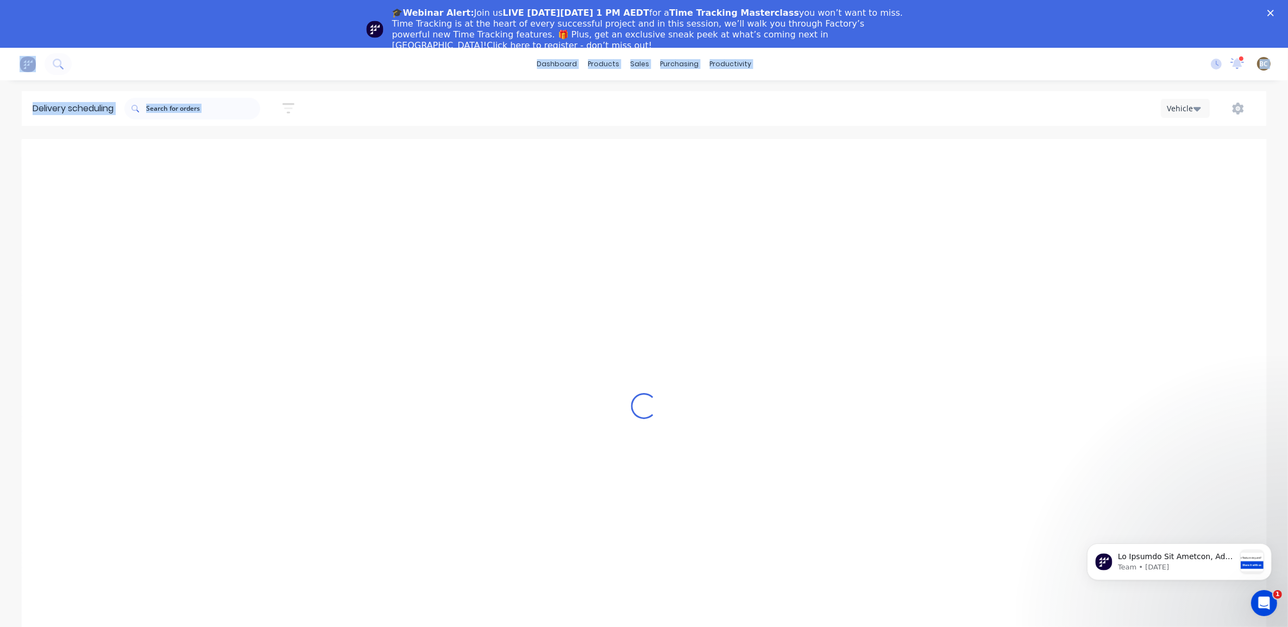
type input "Friday - 12/09/25"
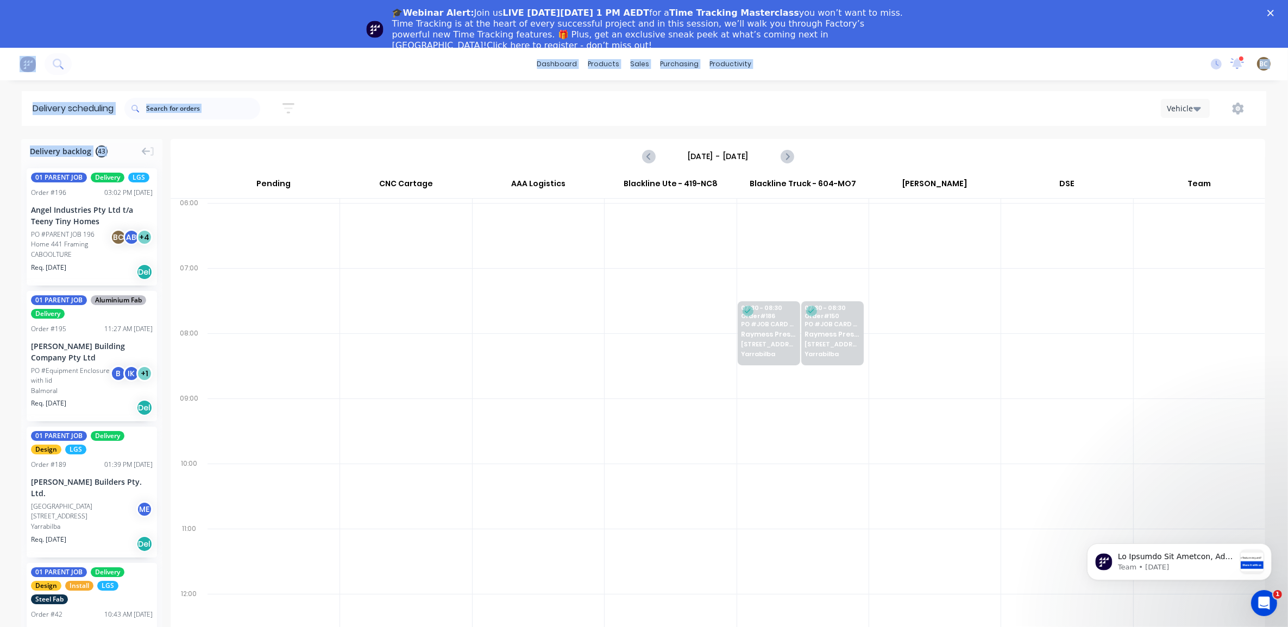
click at [1198, 112] on icon "button" at bounding box center [1197, 109] width 8 height 12
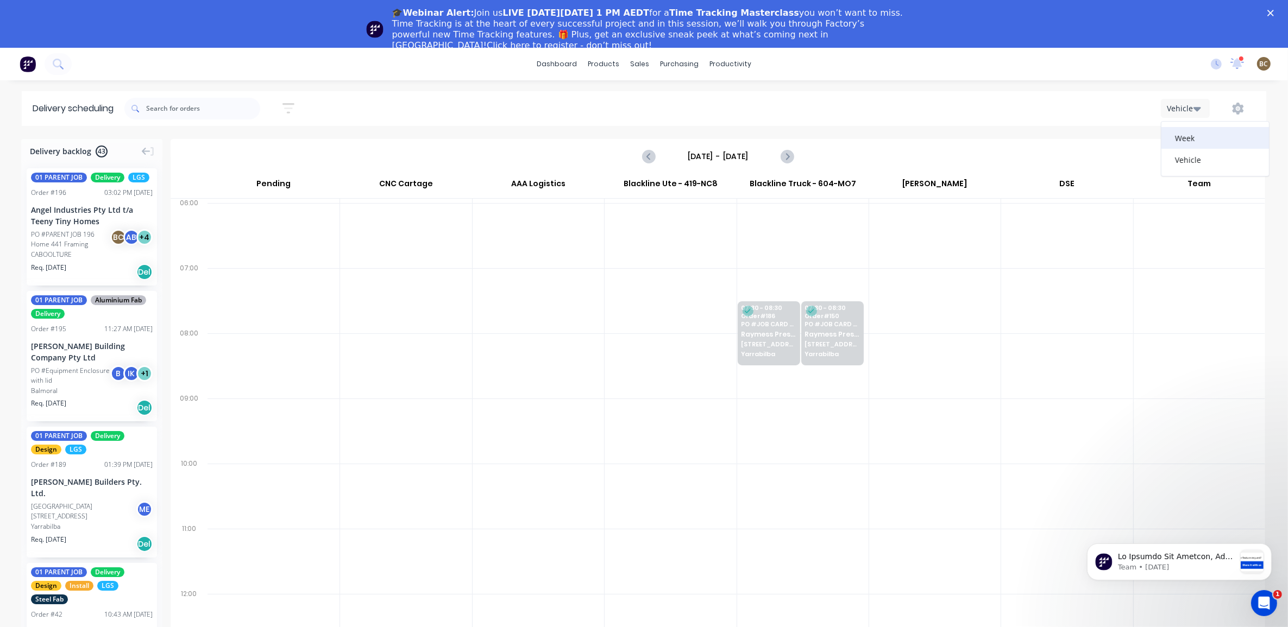
click at [1206, 144] on div "Week" at bounding box center [1215, 138] width 108 height 22
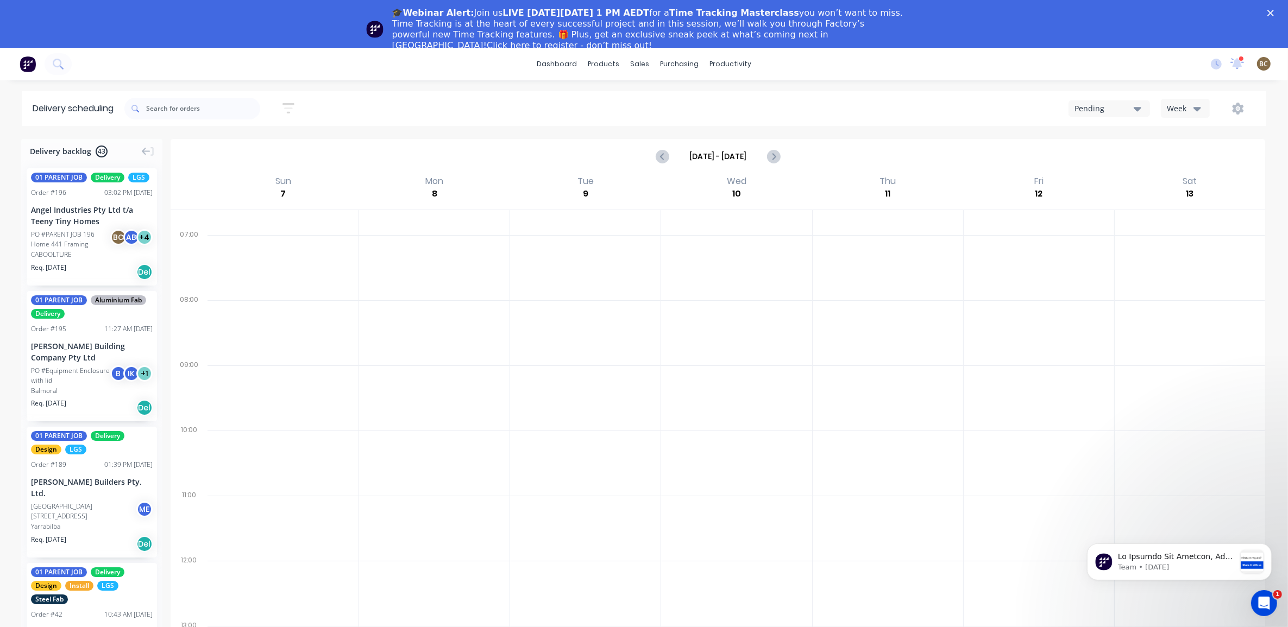
scroll to position [47, 0]
